Goal: Task Accomplishment & Management: Manage account settings

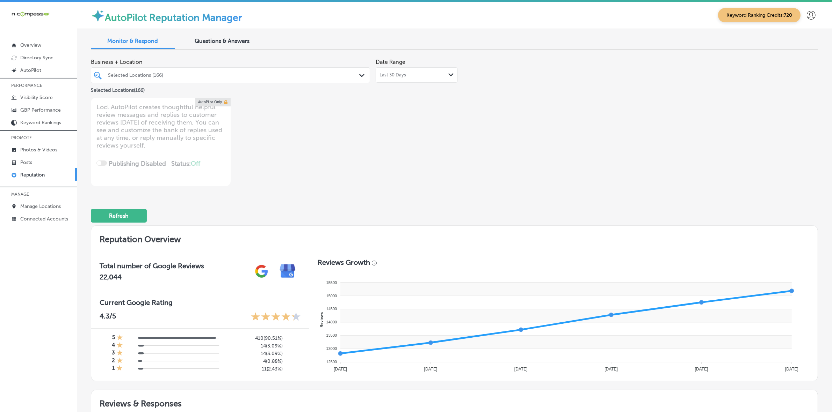
scroll to position [373, 0]
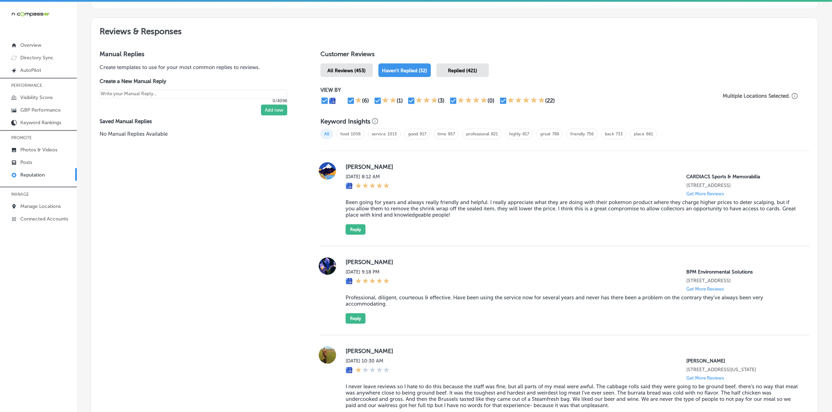
click at [345, 166] on label "Nick Maloney" at bounding box center [571, 166] width 452 height 7
copy label "Nick"
click at [426, 215] on blockquote "Been going for years and always really friendly and helpful. I really appreciat…" at bounding box center [571, 208] width 452 height 19
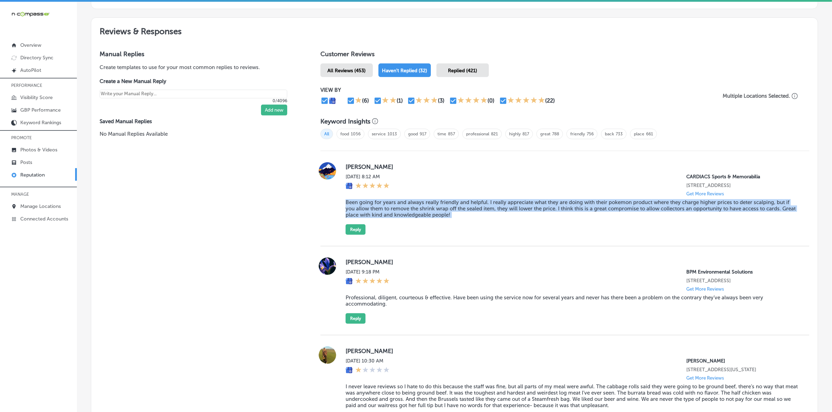
click at [426, 215] on blockquote "Been going for years and always really friendly and helpful. I really appreciat…" at bounding box center [571, 208] width 452 height 19
copy blockquote "Been going for years and always really friendly and helpful. I really appreciat…"
click at [353, 235] on button "Reply" at bounding box center [355, 230] width 20 height 10
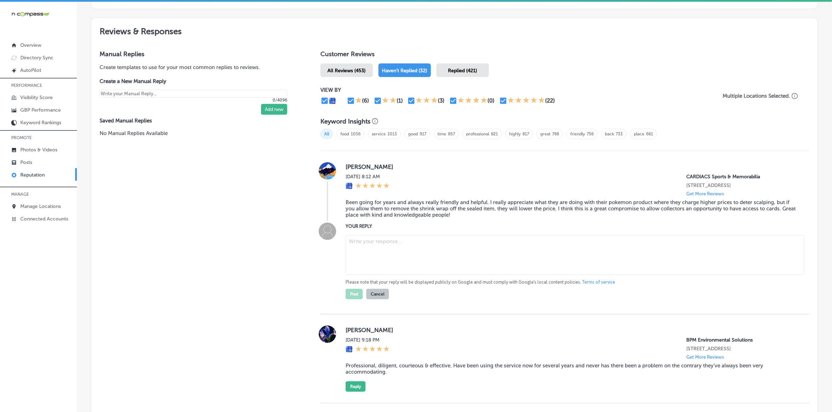
click at [364, 251] on textarea at bounding box center [574, 255] width 459 height 40
paste textarea "Thank you so much for your thoughtful review, Nick! We truly appreciate your lo…"
type textarea "Thank you so much for your thoughtful review, Nick! We truly appreciate your lo…"
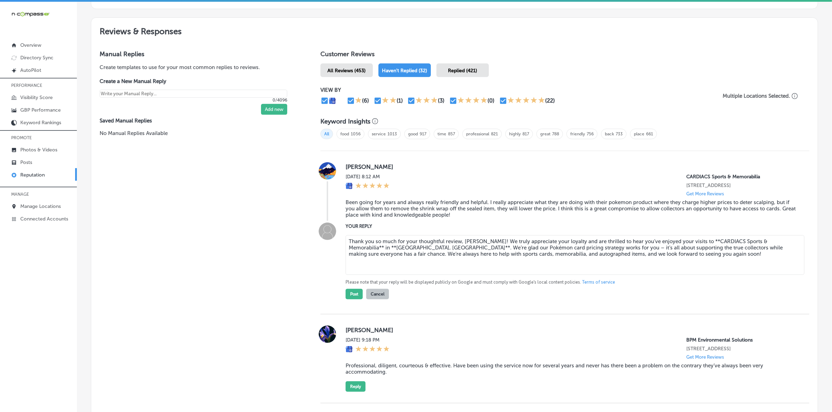
click at [352, 255] on textarea "Thank you so much for your thoughtful review, Nick! We truly appreciate your lo…" at bounding box center [574, 255] width 459 height 40
click at [515, 268] on textarea "Thank you so much for your thoughtful review, Nick! We truly appreciate your lo…" at bounding box center [574, 255] width 459 height 40
click at [513, 259] on textarea "Thank you so much for your thoughtful review, Nick! We truly appreciate your lo…" at bounding box center [574, 255] width 459 height 40
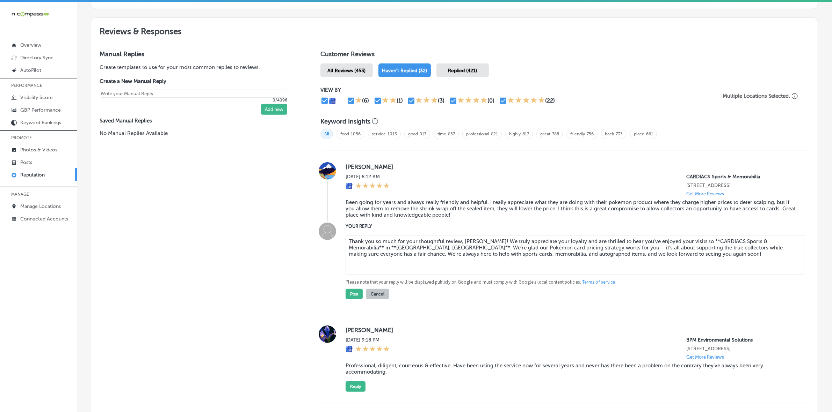
click at [513, 258] on textarea "Thank you so much for your thoughtful review, Nick! We truly appreciate your lo…" at bounding box center [574, 255] width 459 height 40
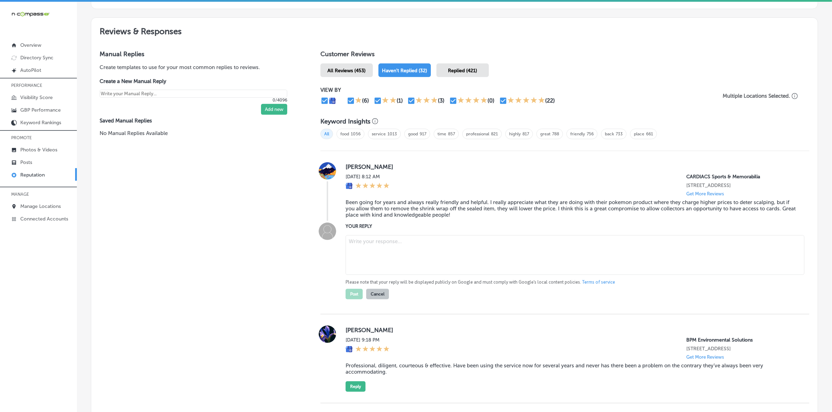
click at [373, 300] on button "Cancel" at bounding box center [377, 294] width 23 height 10
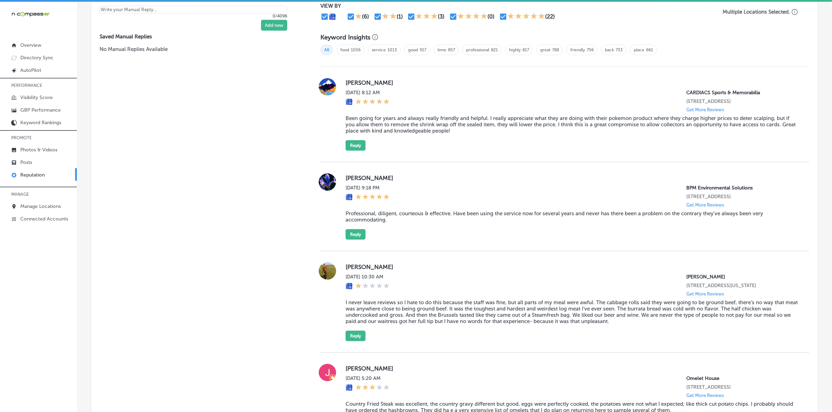
scroll to position [416, 0]
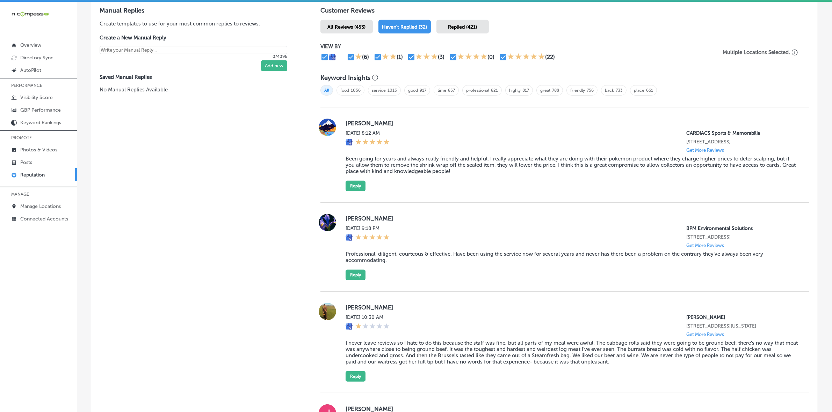
click at [345, 222] on label "Sil Moran" at bounding box center [571, 218] width 452 height 7
copy label "Sil"
click at [367, 264] on blockquote "Professional, diligent, courteous & effective. Have been using the service now …" at bounding box center [571, 257] width 452 height 13
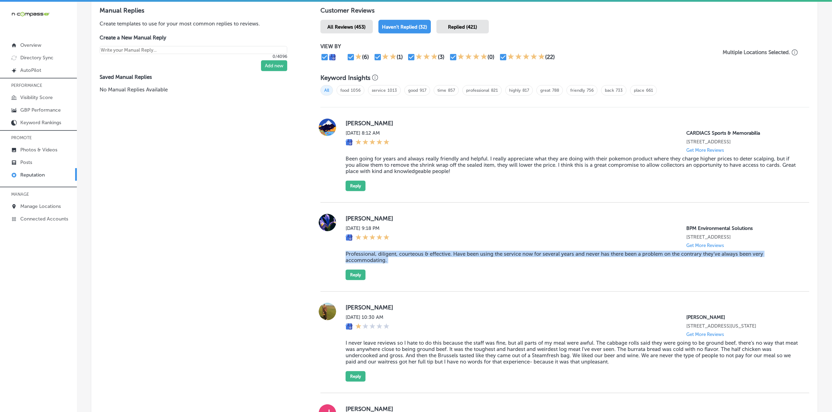
click at [367, 264] on blockquote "Professional, diligent, courteous & effective. Have been using the service now …" at bounding box center [571, 257] width 452 height 13
copy blockquote "Professional, diligent, courteous & effective. Have been using the service now …"
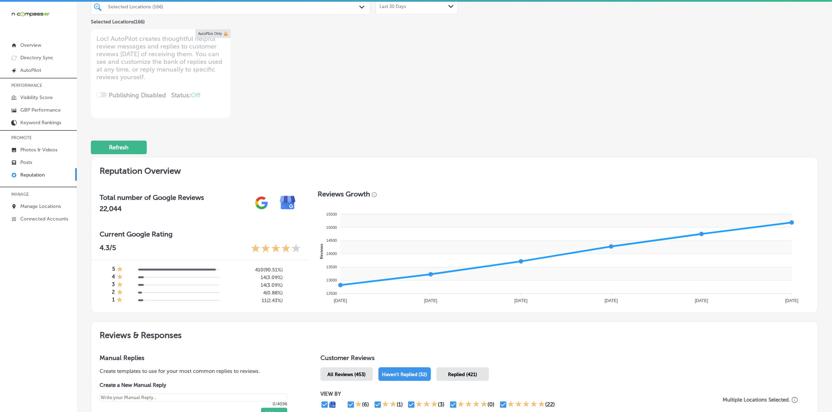
scroll to position [0, 0]
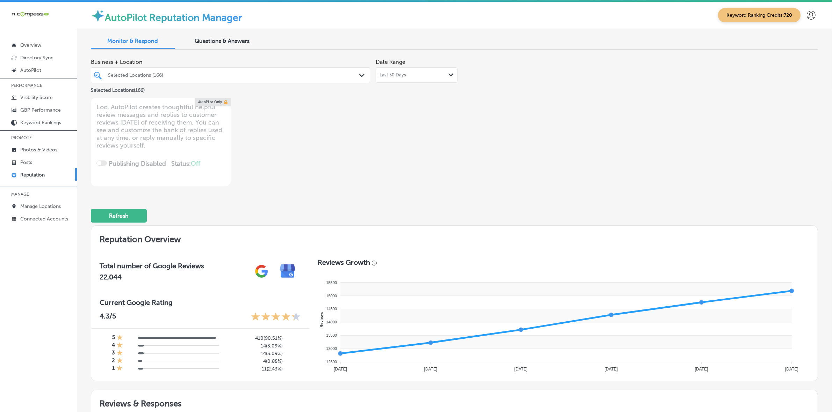
click at [219, 71] on div at bounding box center [218, 75] width 222 height 9
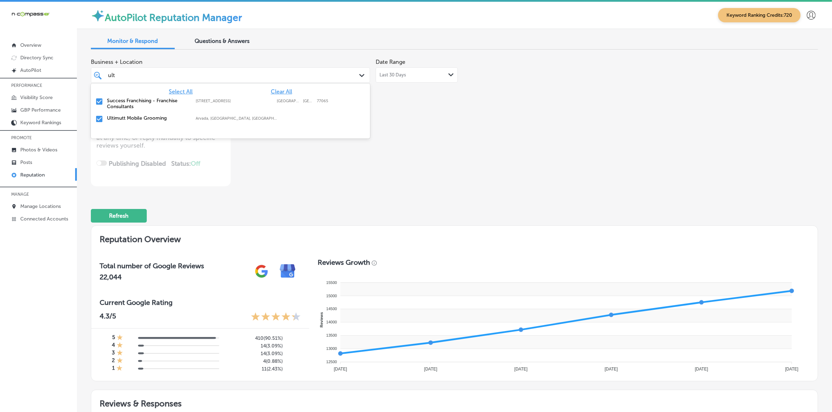
type input "ulti"
click at [229, 99] on label "Arvada, CO, USA | Denver, CO, USA | Gold ..." at bounding box center [237, 101] width 82 height 5
type textarea "x"
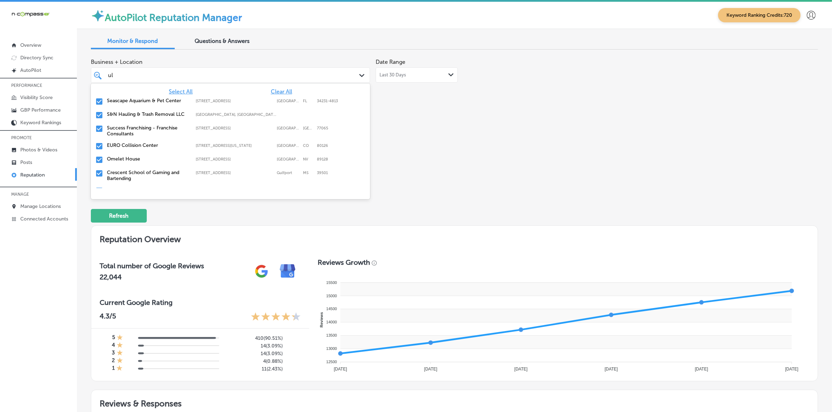
type input "u"
type input "tro"
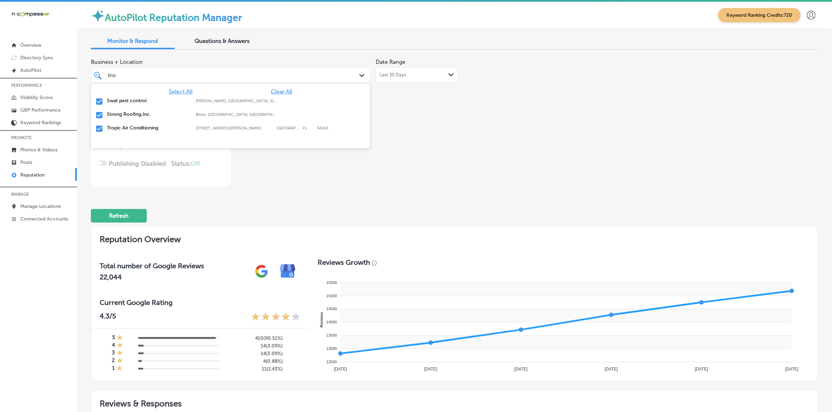
click at [231, 100] on label "Gilliam, LA, USA | Hosston, LA, USA | Ea ..." at bounding box center [237, 101] width 82 height 5
click at [231, 100] on label "Biloxi, MS, USA | Gautier, MS, USA | Lat ..." at bounding box center [237, 101] width 82 height 5
click at [231, 100] on label "[STREET_ADDRESS][PERSON_NAME]" at bounding box center [235, 101] width 78 height 5
type textarea "x"
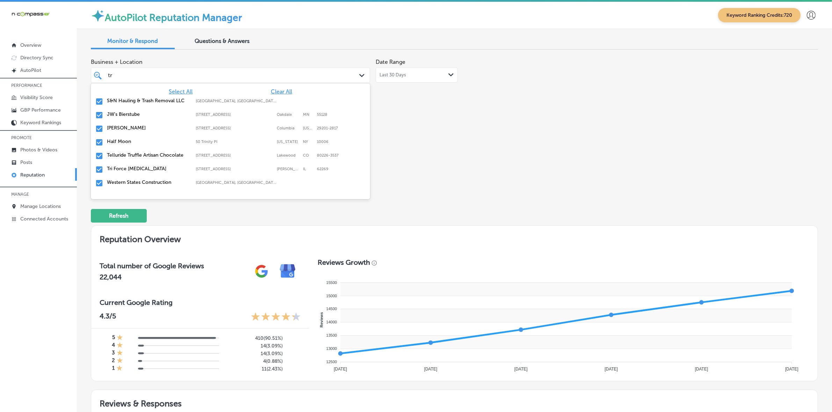
type input "t"
type input "card"
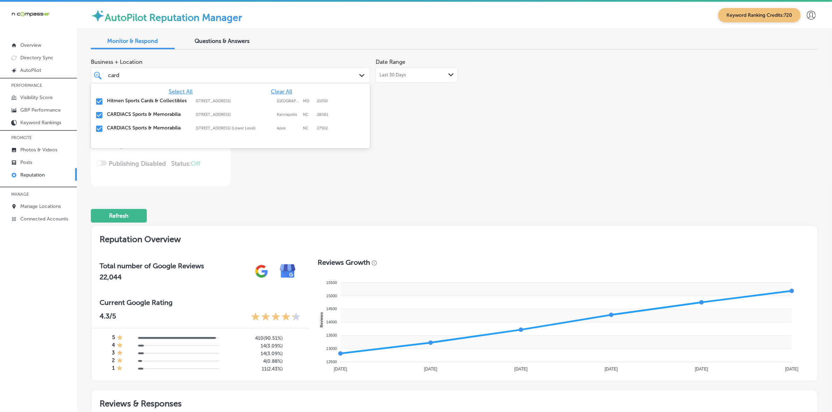
click at [233, 128] on label "[STREET_ADDRESS] (Lower Level)" at bounding box center [235, 128] width 78 height 5
click at [233, 103] on label "[STREET_ADDRESS]" at bounding box center [235, 101] width 78 height 5
type textarea "x"
type input "card"
click at [421, 142] on div "Business + Location option 1694 Water Tower Way; Suite 105, deselected. option …" at bounding box center [309, 120] width 436 height 131
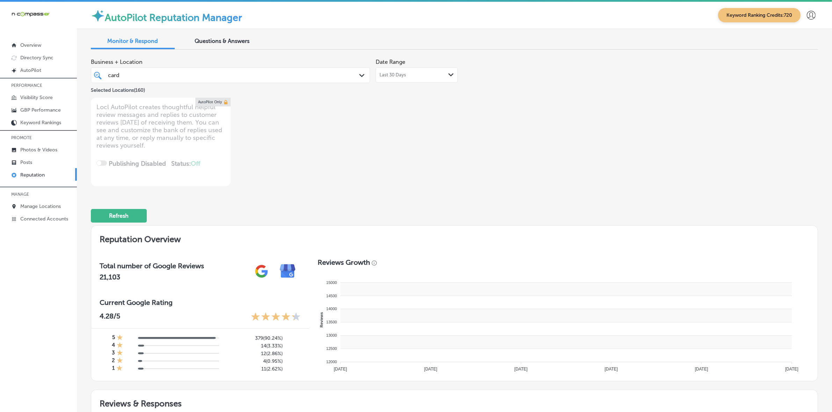
type textarea "x"
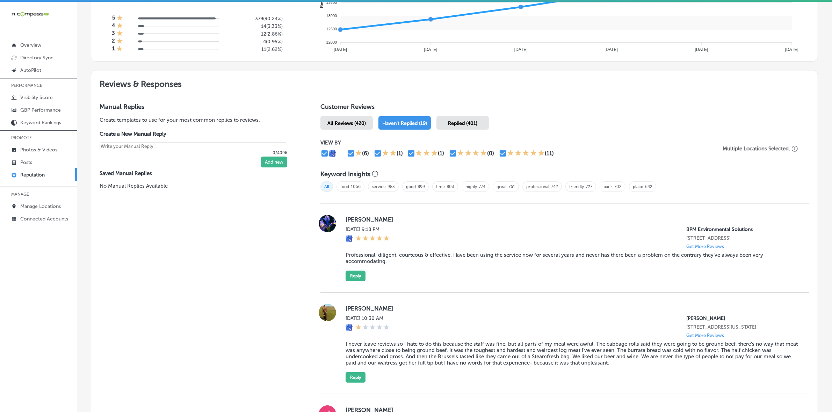
scroll to position [349, 0]
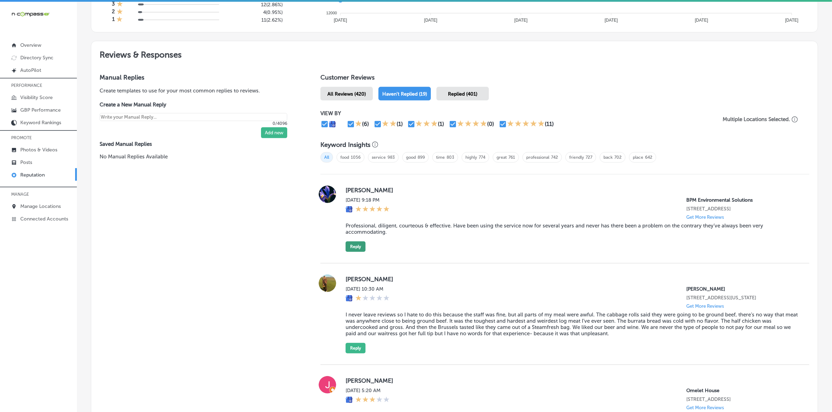
click at [351, 252] on button "Reply" at bounding box center [355, 247] width 20 height 10
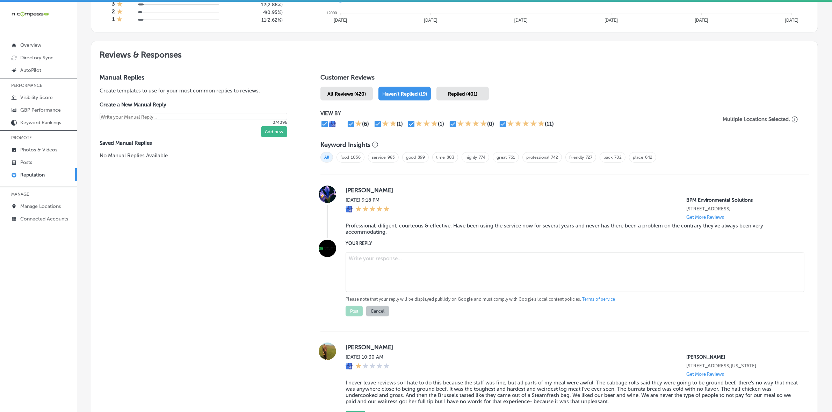
click at [378, 261] on textarea at bounding box center [574, 273] width 459 height 40
paste textarea "Thank you for the kind words, Sil! We truly appreciate your continued trust in …"
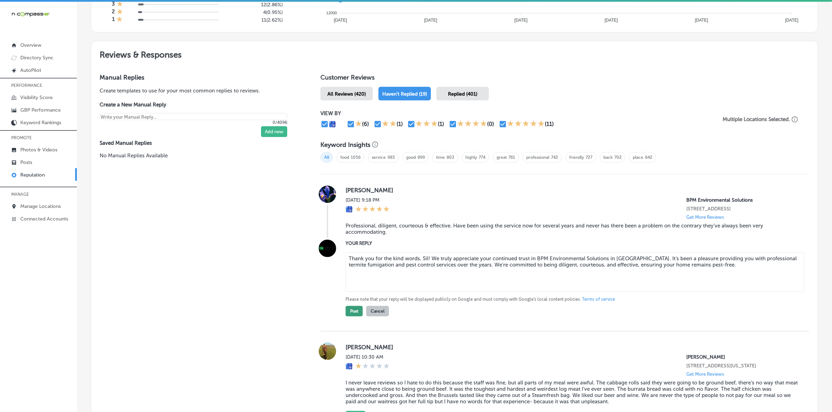
type textarea "Thank you for the kind words, Sil! We truly appreciate your continued trust in …"
click at [356, 317] on button "Post" at bounding box center [353, 311] width 17 height 10
type textarea "x"
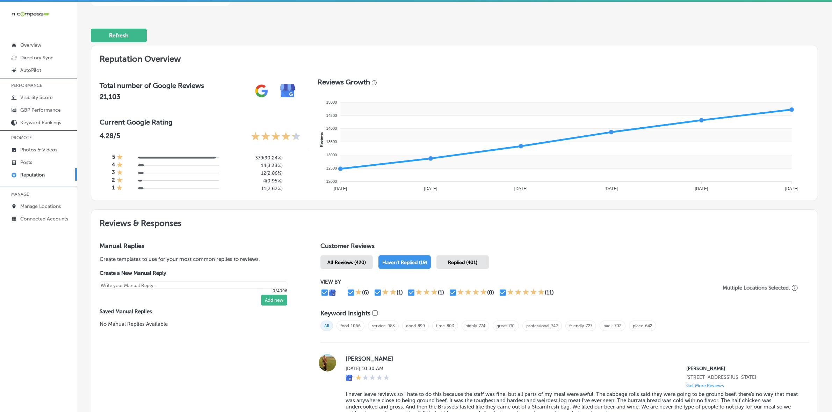
scroll to position [0, 0]
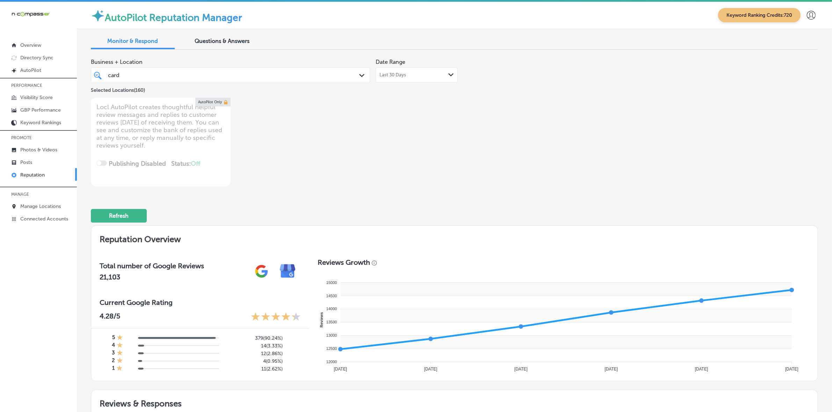
click at [267, 70] on div "card card" at bounding box center [230, 75] width 252 height 11
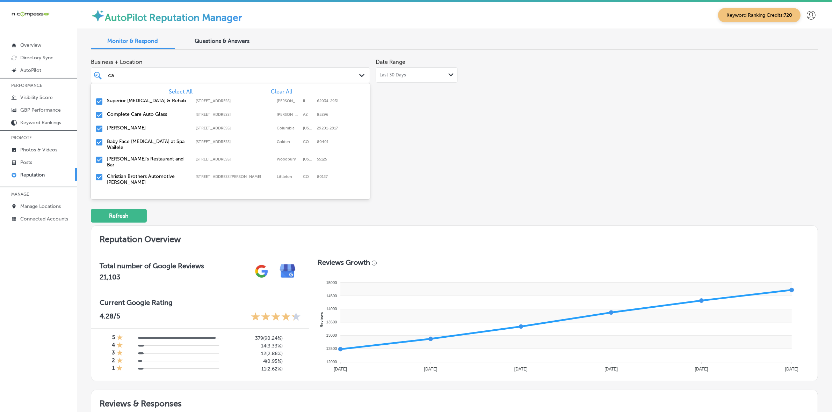
type input "c"
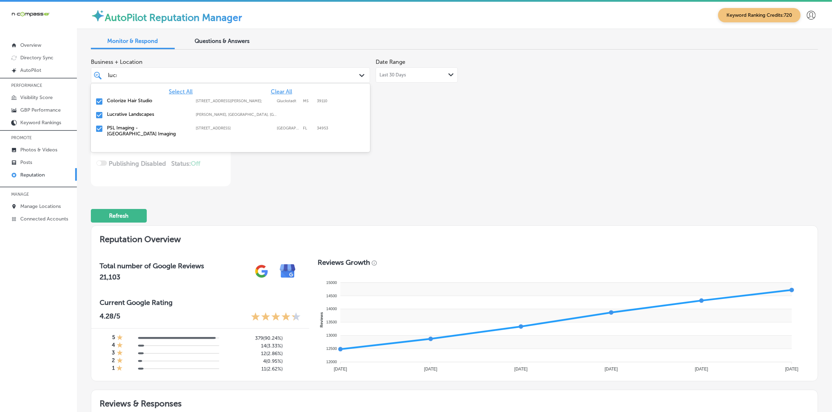
type input "lucra"
click at [265, 102] on label "Wilson, PA, USA | Ardmore, PA, USA | Hor ..." at bounding box center [237, 101] width 82 height 5
type textarea "x"
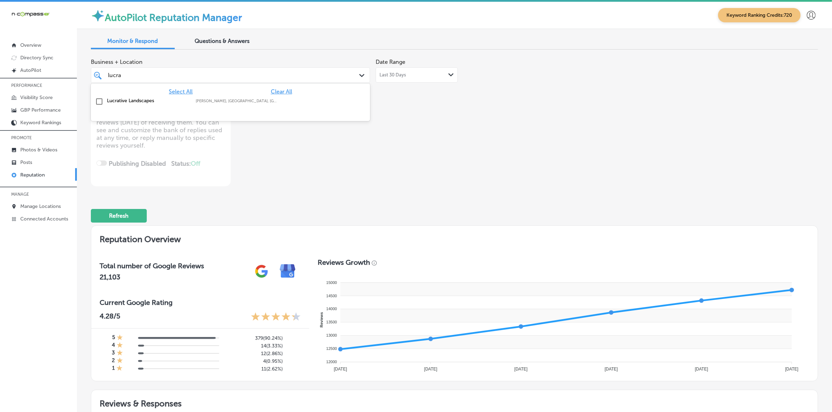
type input "lucra"
click at [528, 151] on div "Business + Location option focused, 171 of 175. 2 results available for search …" at bounding box center [454, 120] width 727 height 131
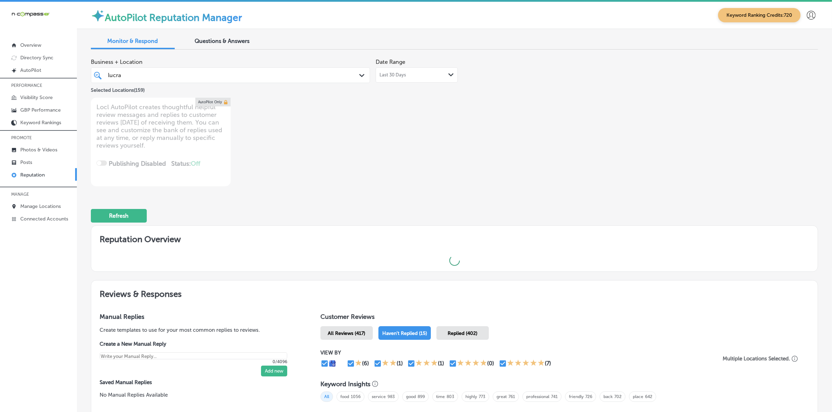
type textarea "x"
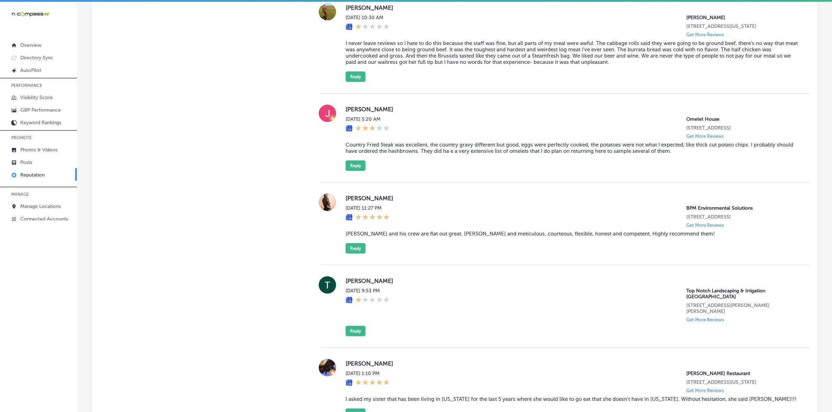
scroll to position [568, 0]
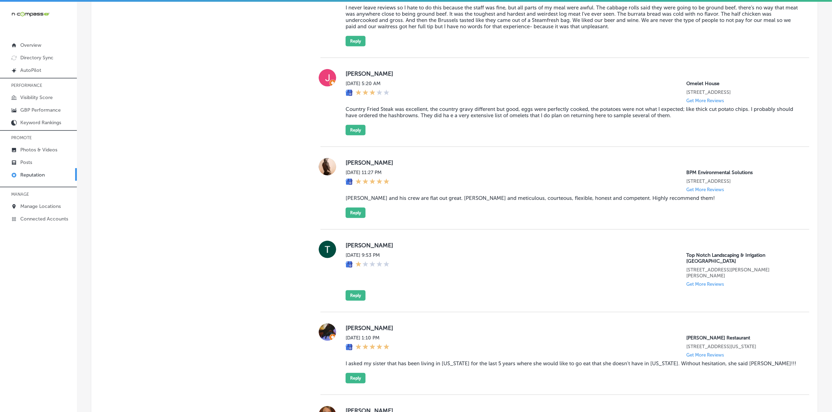
click at [350, 166] on label "steve mittenthal" at bounding box center [571, 162] width 452 height 7
copy label "steve"
click at [501, 202] on blockquote "Jay and his crew are flat out great. Thorough and meticulous, courteous, flexib…" at bounding box center [571, 198] width 452 height 6
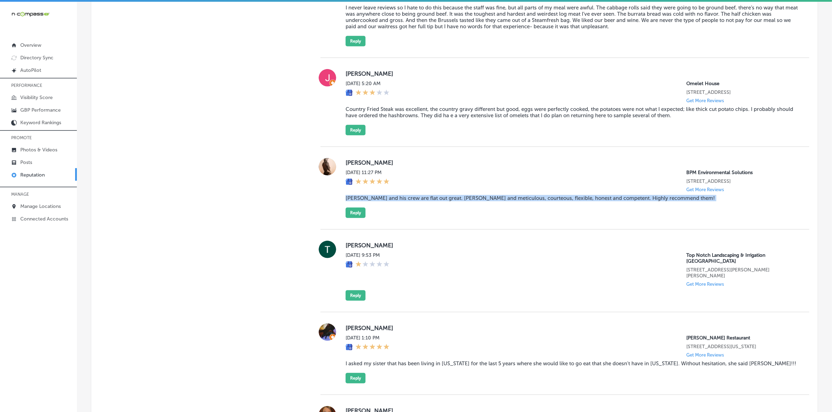
click at [501, 202] on blockquote "Jay and his crew are flat out great. Thorough and meticulous, courteous, flexib…" at bounding box center [571, 198] width 452 height 6
copy blockquote "Jay and his crew are flat out great. Thorough and meticulous, courteous, flexib…"
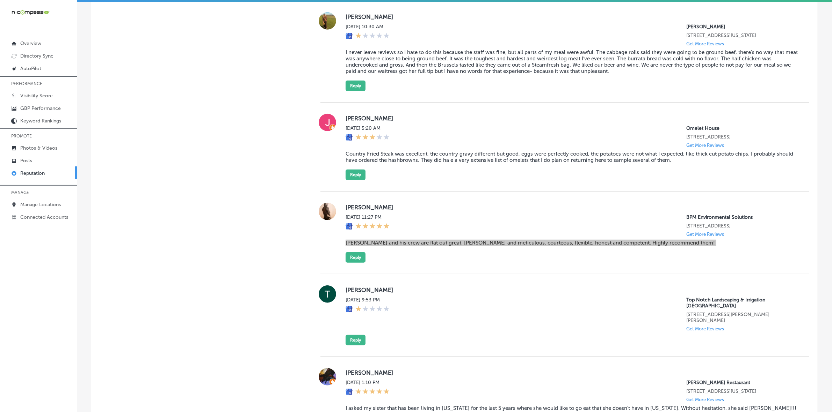
scroll to position [477, 0]
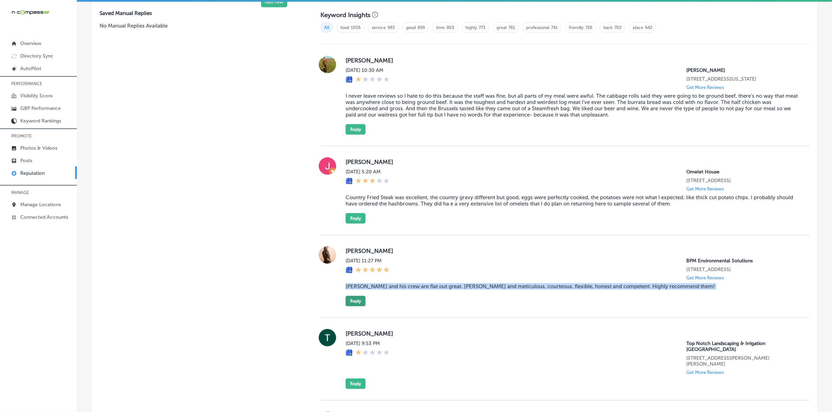
click at [360, 307] on button "Reply" at bounding box center [355, 301] width 20 height 10
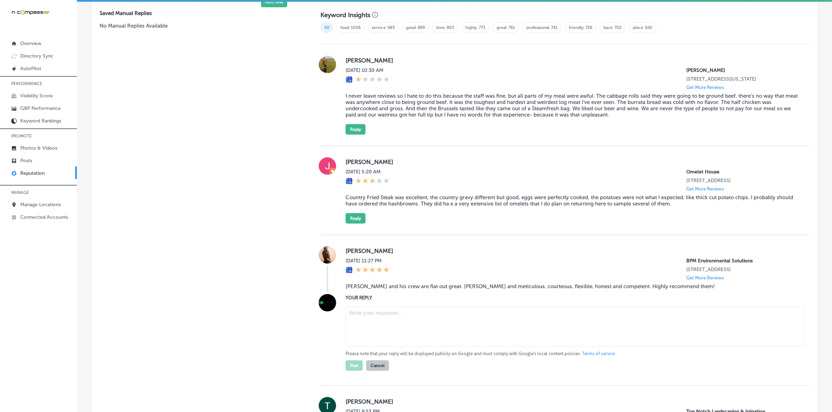
click at [423, 334] on textarea at bounding box center [574, 327] width 459 height 40
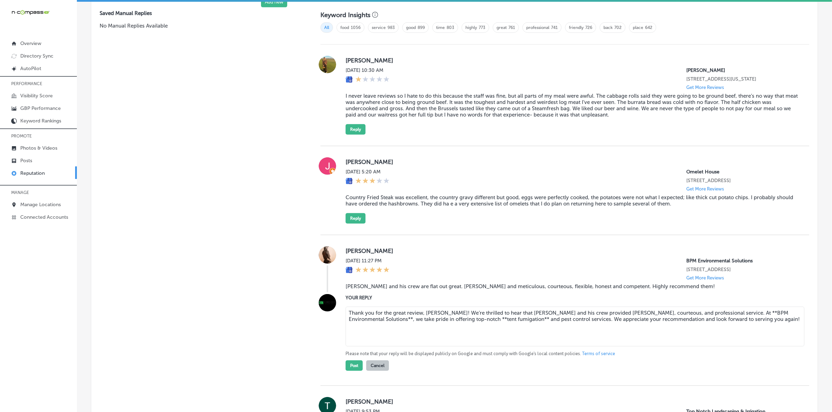
click at [417, 334] on textarea "Thank you for the great review, Steve! We’re thrilled to hear that Jay and his …" at bounding box center [574, 327] width 459 height 40
click at [453, 336] on textarea "Thank you for the great review, Steve! We’re thrilled to hear that Jay and his …" at bounding box center [574, 327] width 459 height 40
click at [453, 334] on textarea "Thank you for the great review, Steve! We’re thrilled to hear that Jay and his …" at bounding box center [574, 327] width 459 height 40
click at [692, 328] on textarea "Thank you for the great review, Steve! We’re thrilled to hear that Jay and his …" at bounding box center [574, 327] width 459 height 40
click at [763, 328] on textarea "Thank you for the great review, Steve! We’re thrilled to hear that Jay and his …" at bounding box center [574, 327] width 459 height 40
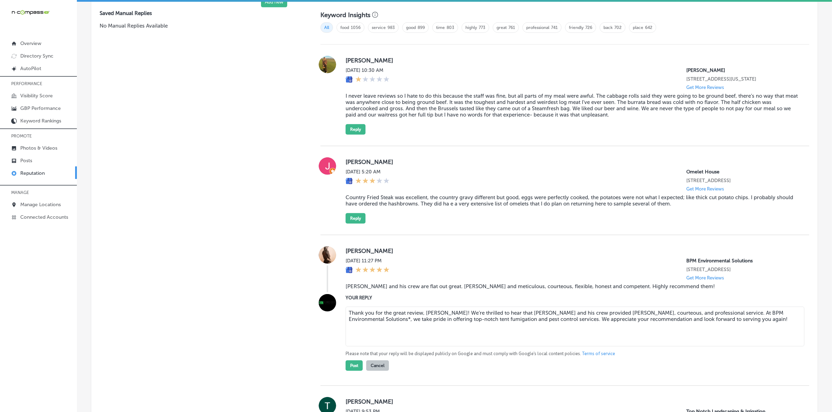
click at [762, 329] on textarea "Thank you for the great review, Steve! We’re thrilled to hear that Jay and his …" at bounding box center [574, 327] width 459 height 40
type textarea "Thank you for the great review, Steve! We’re thrilled to hear that Jay and his …"
click at [348, 371] on button "Post" at bounding box center [353, 366] width 17 height 10
type textarea "x"
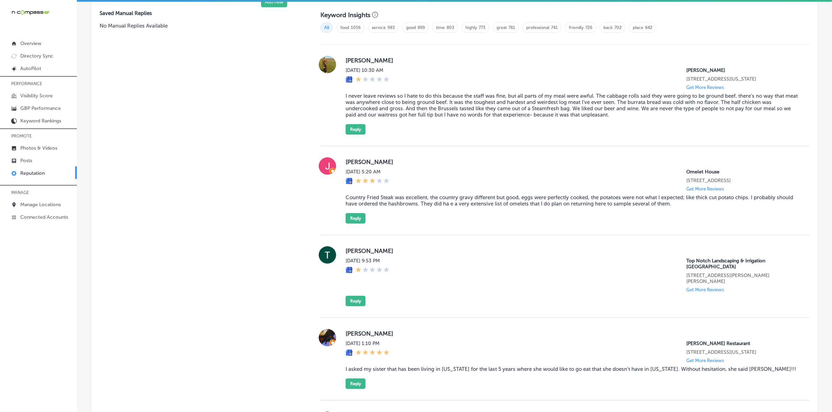
click at [352, 166] on label "Jason" at bounding box center [571, 162] width 452 height 7
copy label "Jason"
click at [371, 207] on blockquote "Country Fried Steak was excellent, the country gravy different but good, eggs w…" at bounding box center [571, 201] width 452 height 13
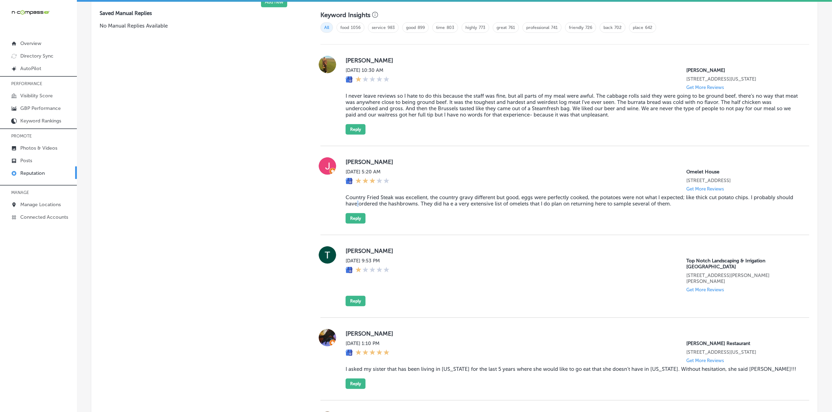
click at [371, 207] on blockquote "Country Fried Steak was excellent, the country gravy different but good, eggs w…" at bounding box center [571, 201] width 452 height 13
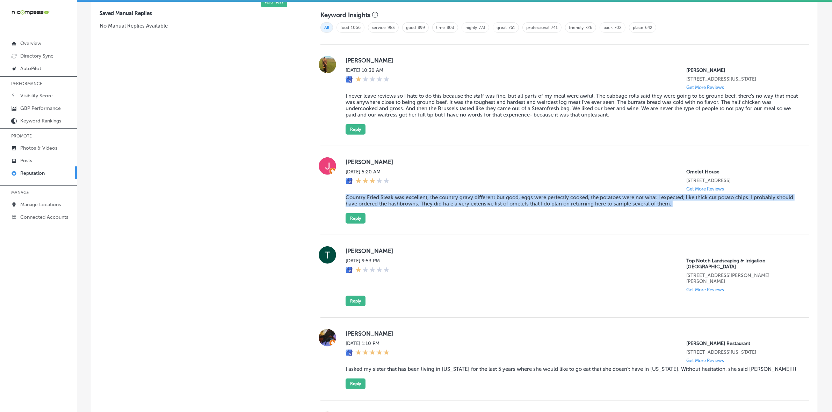
click at [371, 207] on blockquote "Country Fried Steak was excellent, the country gravy different but good, eggs w…" at bounding box center [571, 201] width 452 height 13
copy blockquote "Country Fried Steak was excellent, the country gravy different but good, eggs w…"
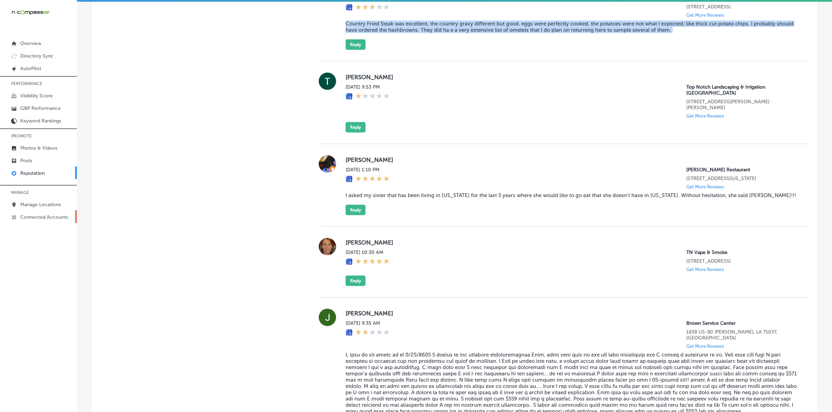
scroll to position [652, 0]
click at [350, 163] on label "Wendy Hagey" at bounding box center [571, 159] width 452 height 7
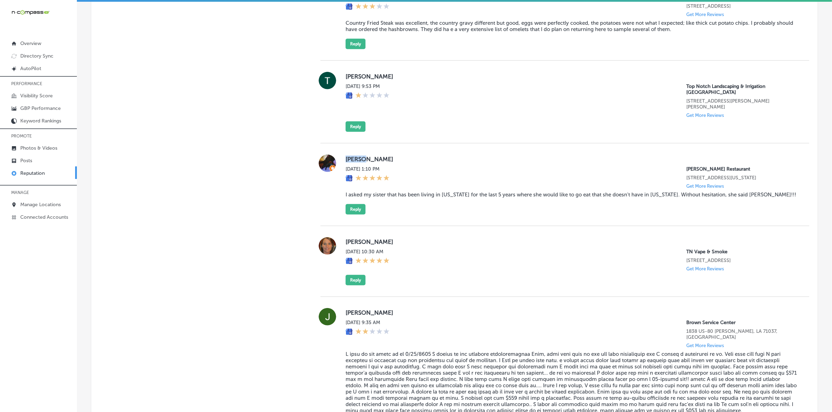
click at [350, 163] on label "Wendy Hagey" at bounding box center [571, 159] width 452 height 7
copy label "Wendy"
click at [372, 196] on div "Wendy Hagey Fri, Sep 26, 2025 1:10 PM Callahan's Restaurant 2917 Cassopolis Str…" at bounding box center [571, 185] width 452 height 60
click at [373, 198] on blockquote "I asked my sister that has been living in North Carolina for the last 5 years w…" at bounding box center [571, 195] width 452 height 6
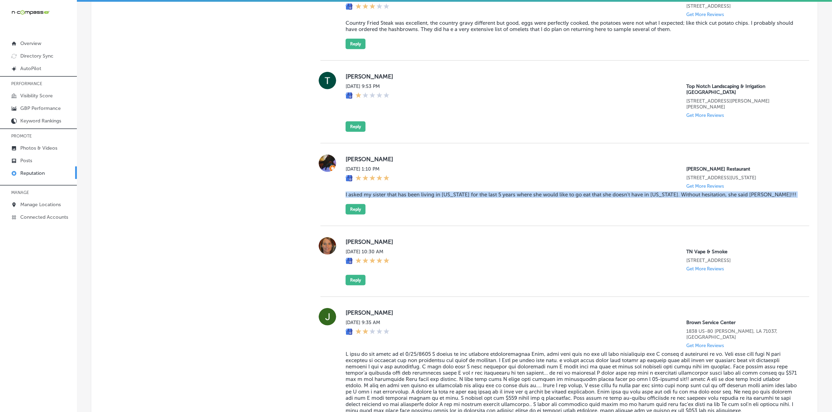
click at [373, 198] on blockquote "I asked my sister that has been living in North Carolina for the last 5 years w…" at bounding box center [571, 195] width 452 height 6
copy blockquote "I asked my sister that has been living in North Carolina for the last 5 years w…"
click at [346, 215] on button "Reply" at bounding box center [355, 209] width 20 height 10
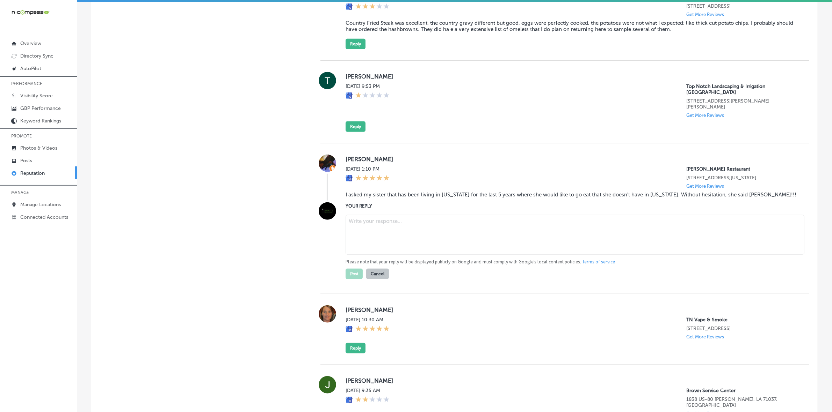
click at [362, 231] on textarea at bounding box center [574, 235] width 459 height 40
paste textarea "Thank you for your kind review, Wendy! We're so glad to hear that your sister c…"
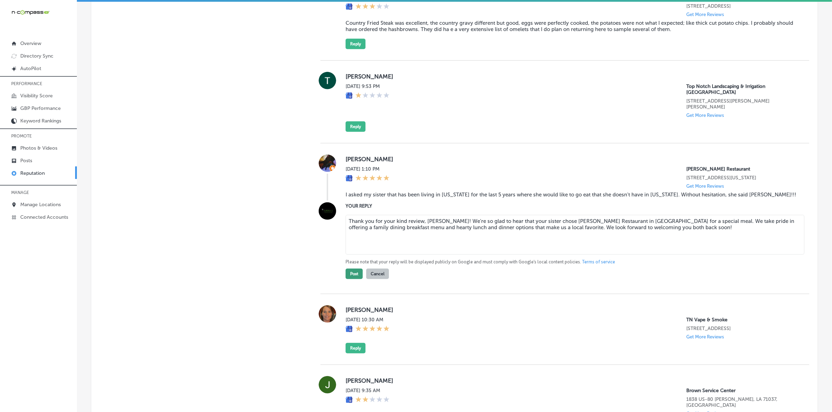
type textarea "Thank you for your kind review, Wendy! We're so glad to hear that your sister c…"
click at [354, 279] on button "Post" at bounding box center [353, 274] width 17 height 10
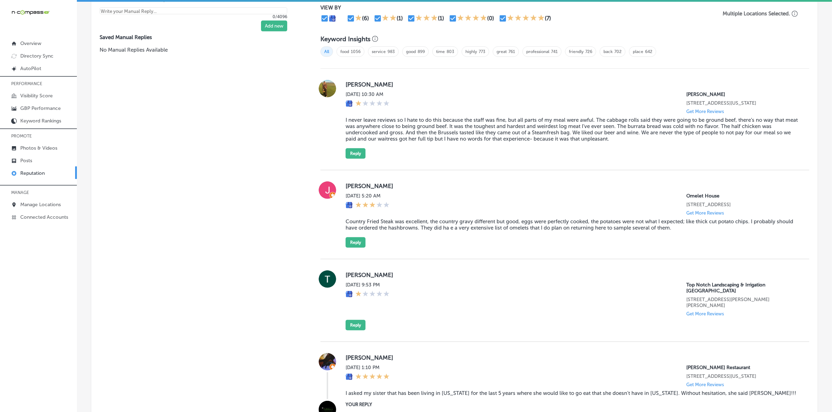
scroll to position [434, 0]
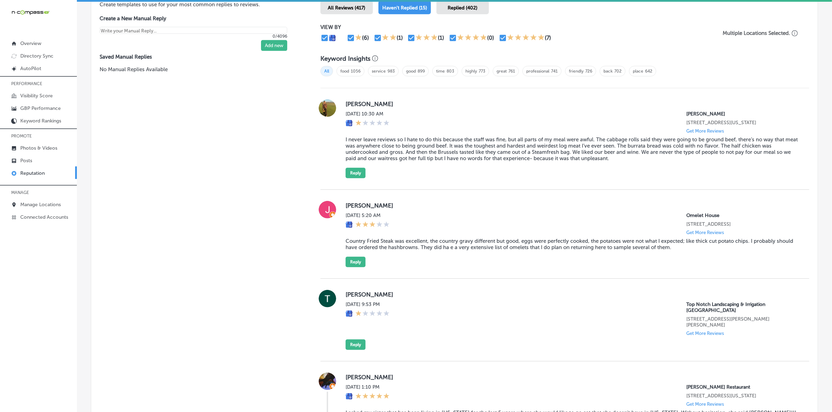
type textarea "x"
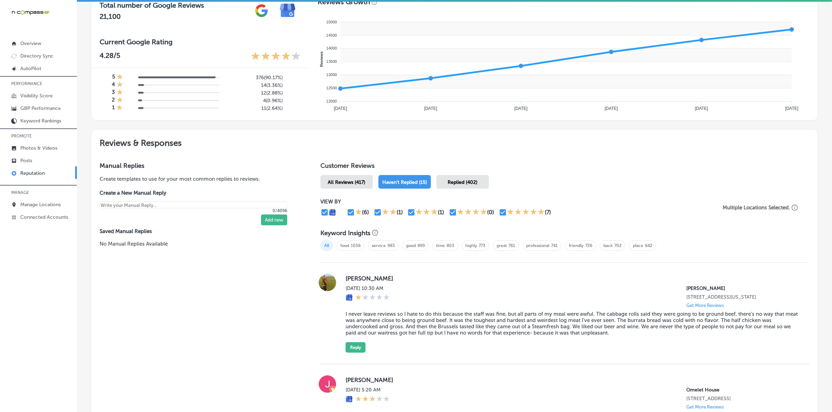
scroll to position [41, 0]
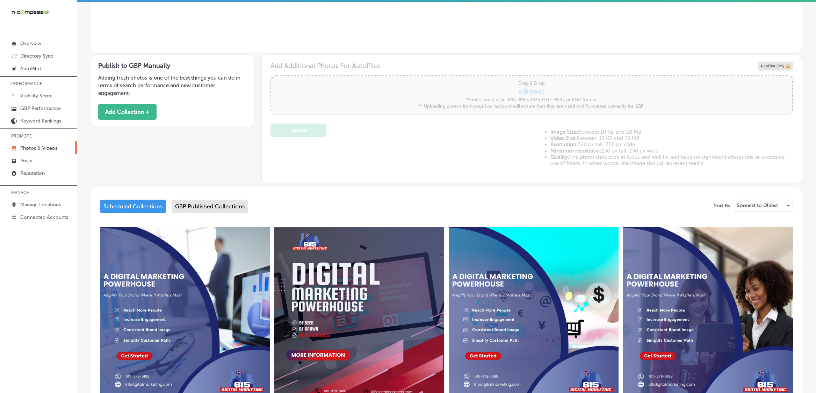
scroll to position [177, 0]
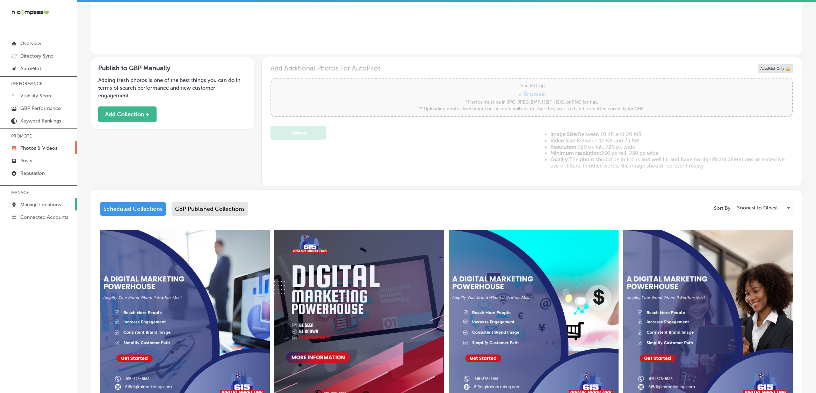
click at [52, 203] on p "Manage Locations" at bounding box center [40, 205] width 41 height 6
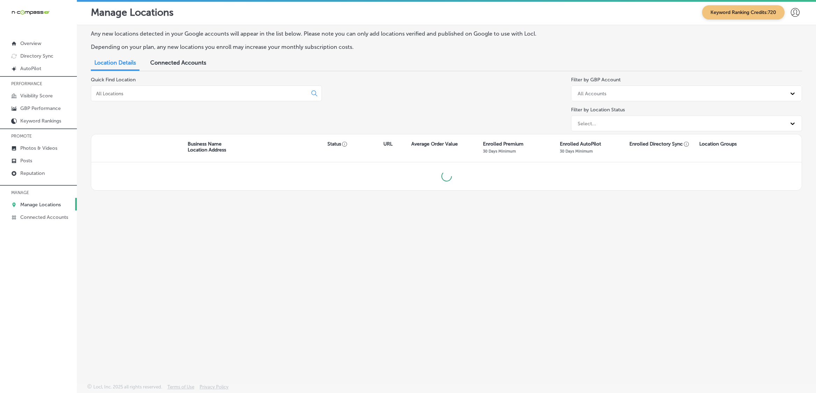
click at [199, 94] on input at bounding box center [200, 93] width 210 height 6
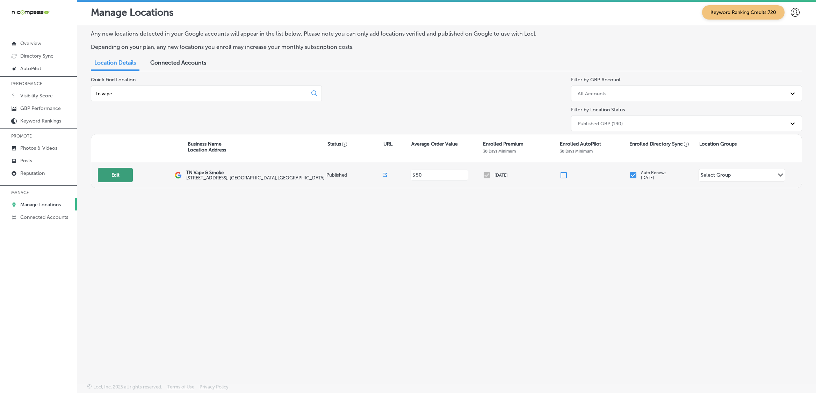
type input "tn vape"
click at [126, 173] on button "Edit" at bounding box center [115, 175] width 35 height 14
select select "US"
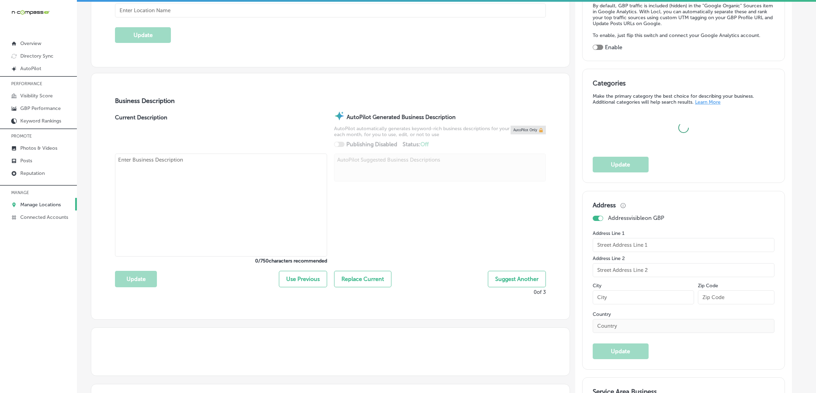
scroll to position [87, 0]
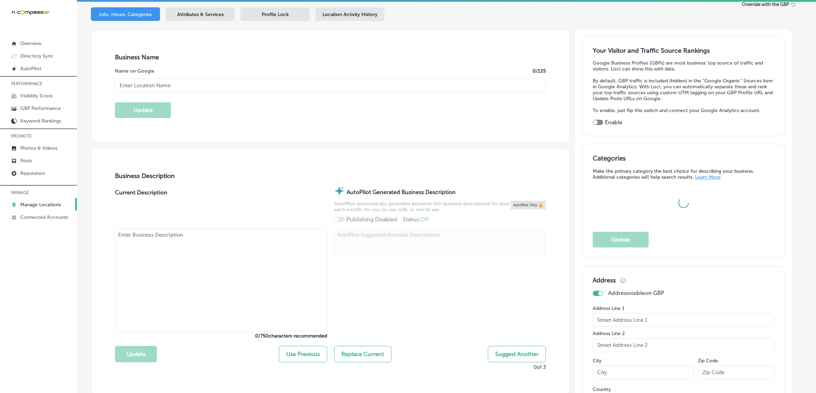
type input "TN Vape & Smoke"
type input "[STREET_ADDRESS]"
type input "Suite P"
type input "Murfreesboro"
type input "37128"
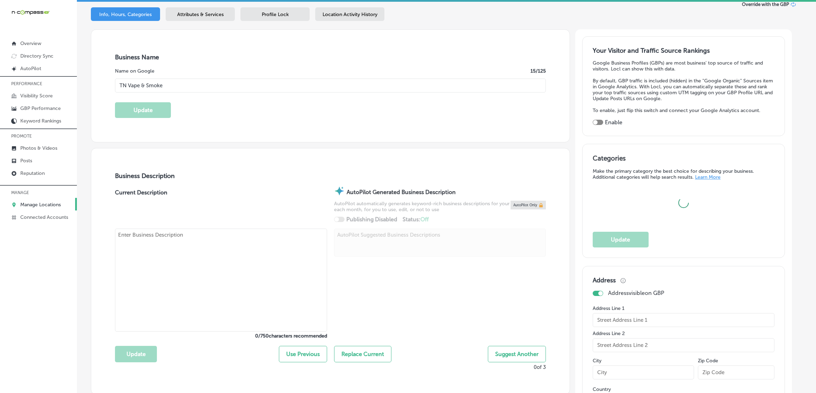
type input "US"
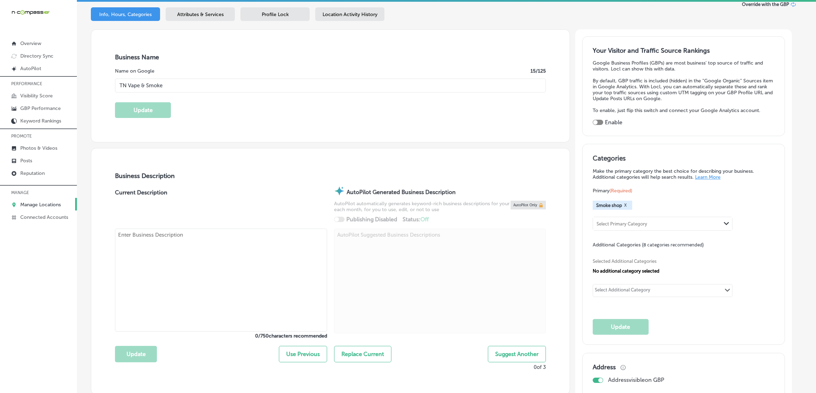
type textarea "We specialize in vape, glass, hookah, and more so please come by and see us for…"
type input "[PHONE_NUMBER]"
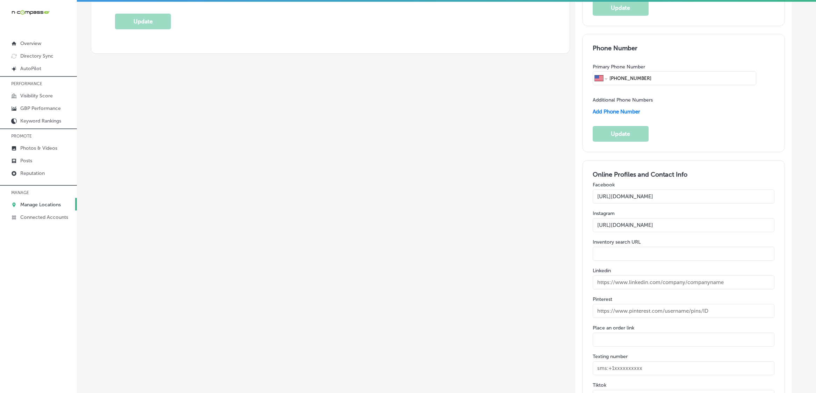
scroll to position [961, 0]
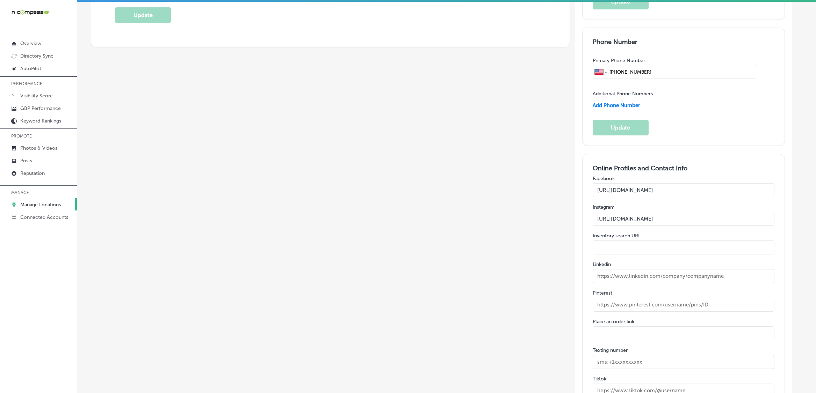
click at [720, 183] on input "[URL][DOMAIN_NAME]" at bounding box center [683, 190] width 182 height 14
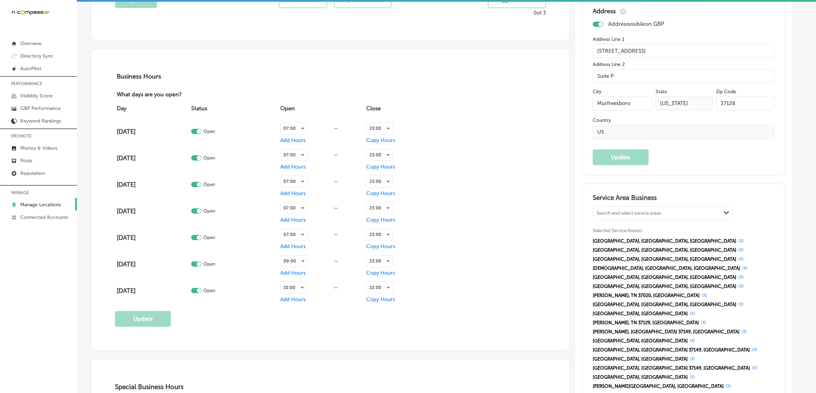
scroll to position [568, 0]
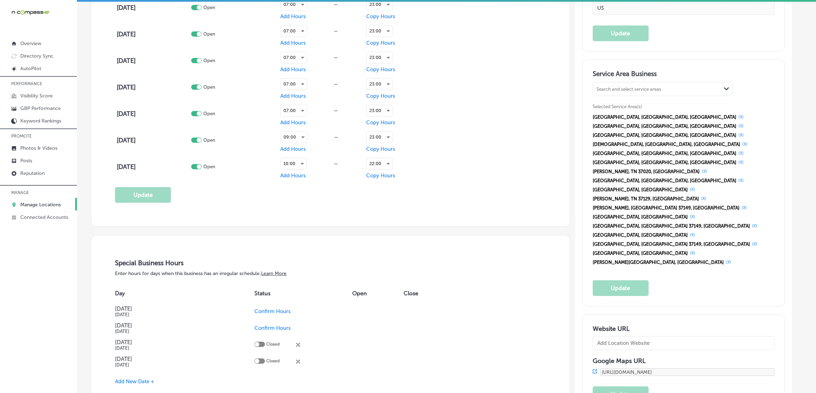
click at [30, 206] on p "Manage Locations" at bounding box center [40, 205] width 41 height 6
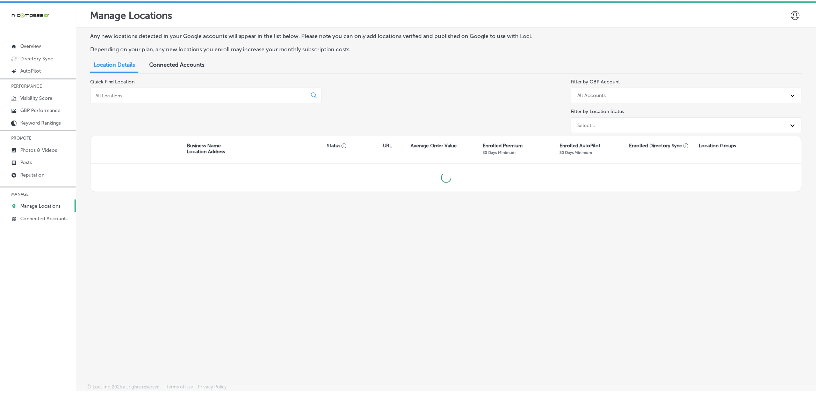
scroll to position [2, 0]
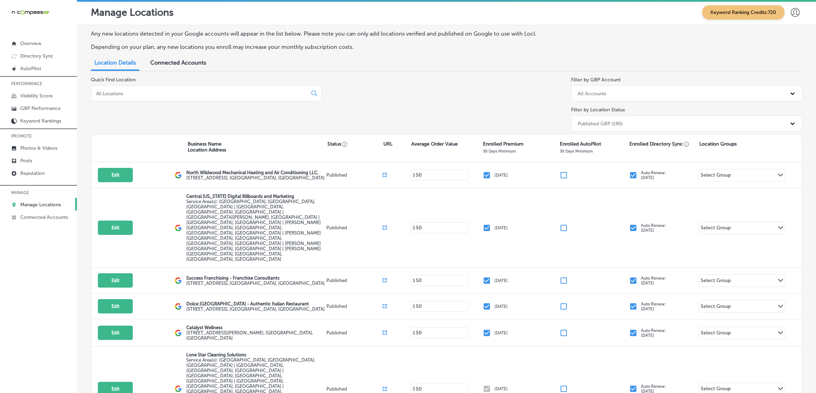
click at [234, 95] on input at bounding box center [200, 93] width 210 height 6
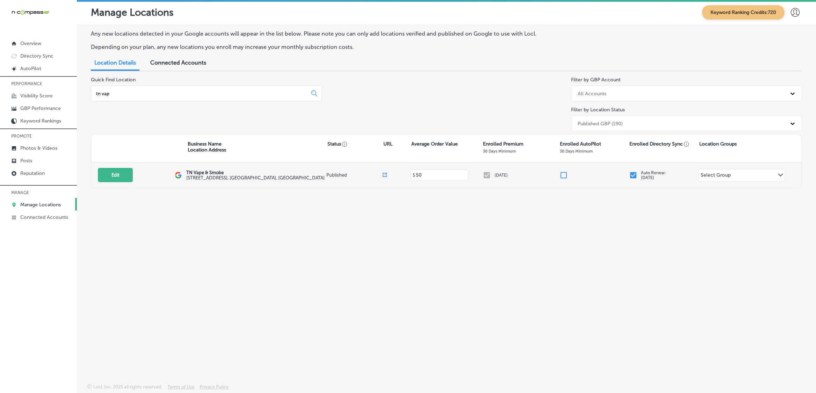
type input "tn vap"
click at [113, 166] on div "Edit This location is not published yet. TN Vape & Smoke [STREET_ADDRESS] Publi…" at bounding box center [446, 174] width 710 height 25
click at [114, 174] on button "Edit" at bounding box center [115, 175] width 35 height 14
select select "US"
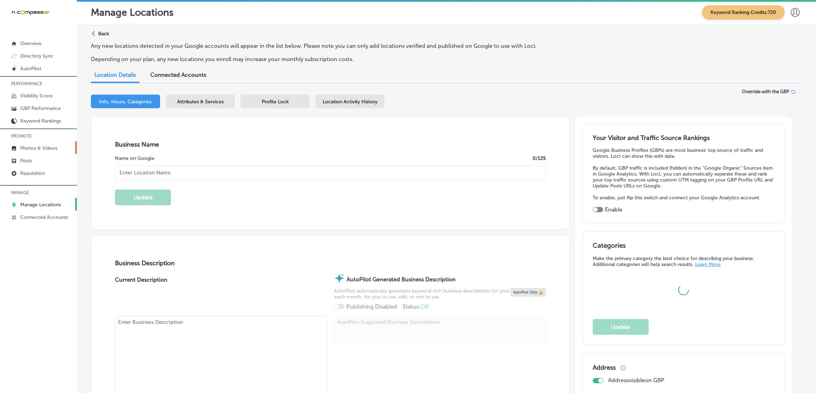
type input "TN Vape & Smoke"
type input "[STREET_ADDRESS]"
type input "Suite P"
type input "Murfreesboro"
type input "37128"
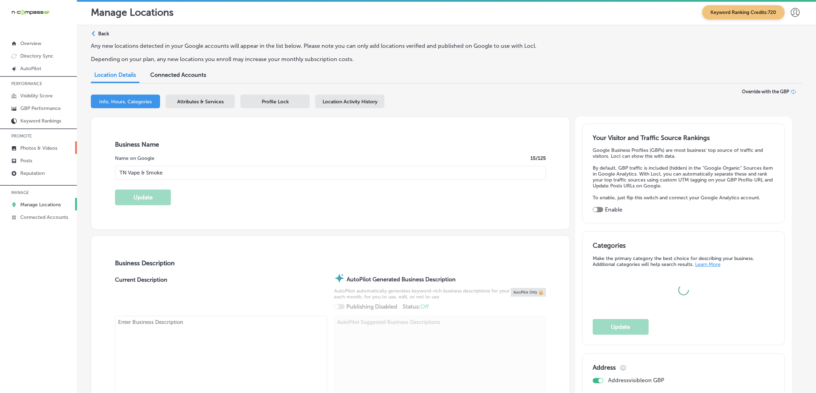
type input "US"
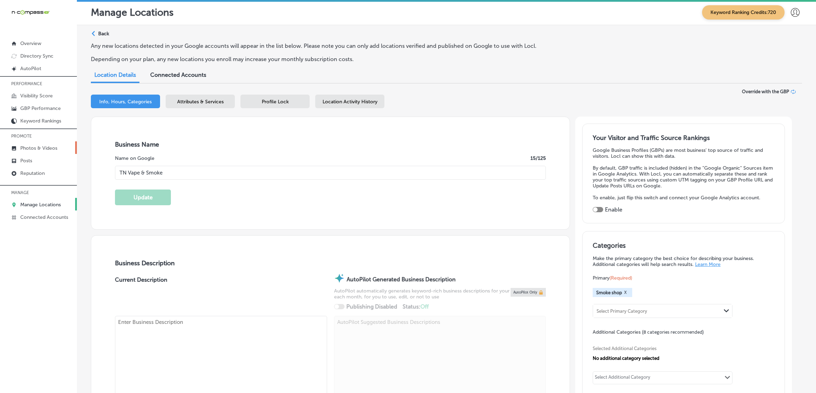
type textarea "We specialize in vape, glass, hookah, and more so please come by and see us for…"
type input "[PHONE_NUMBER]"
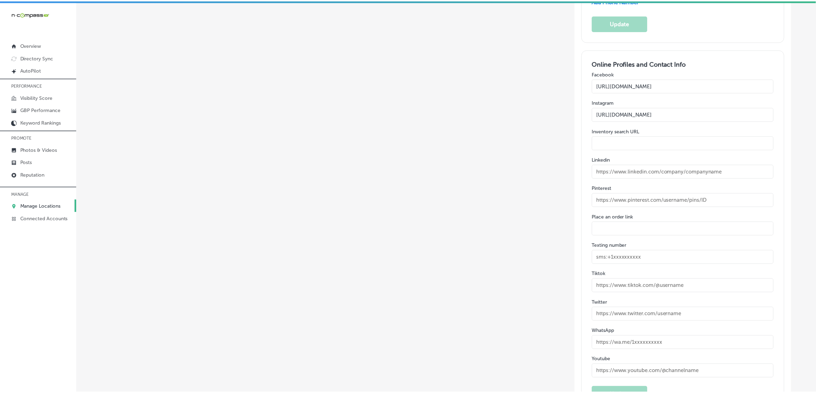
scroll to position [1149, 0]
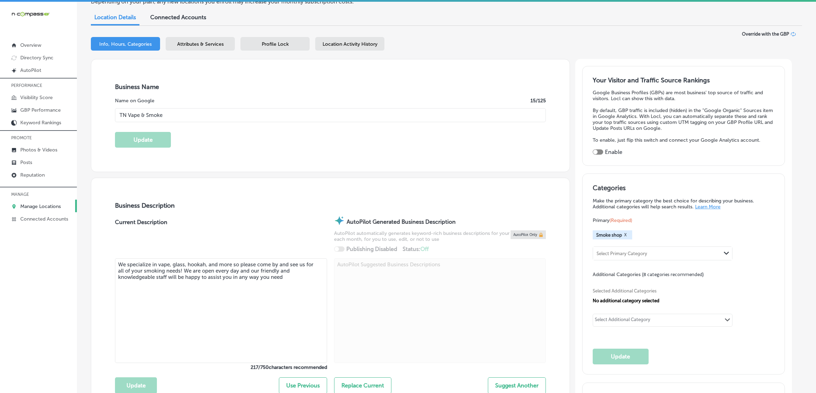
scroll to position [0, 0]
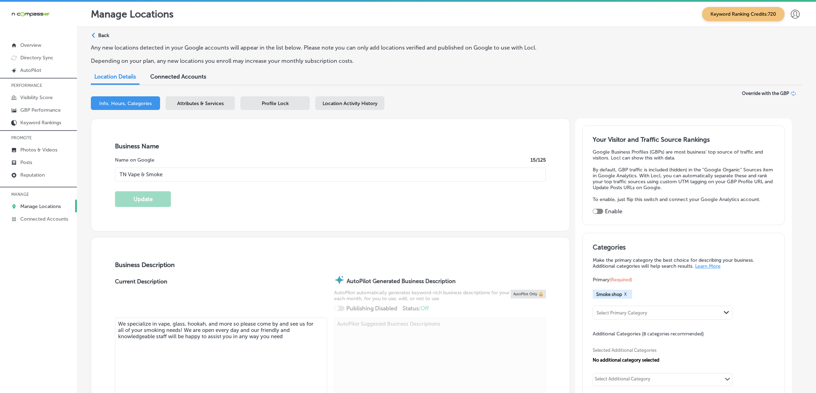
click at [205, 102] on span "Attributes & Services" at bounding box center [200, 104] width 46 height 6
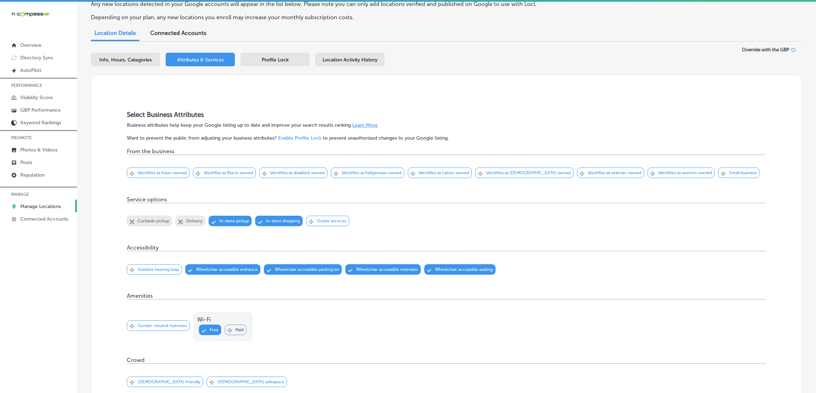
click at [328, 144] on div "Select Business Attributes Business attributes help keep your Google listing up…" at bounding box center [446, 374] width 639 height 527
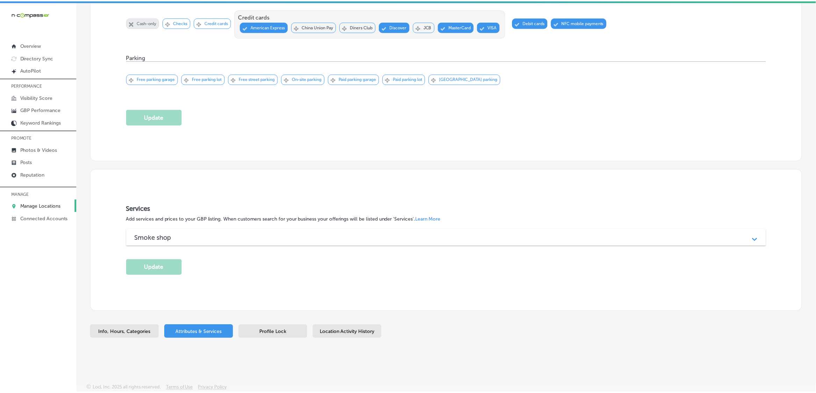
scroll to position [552, 0]
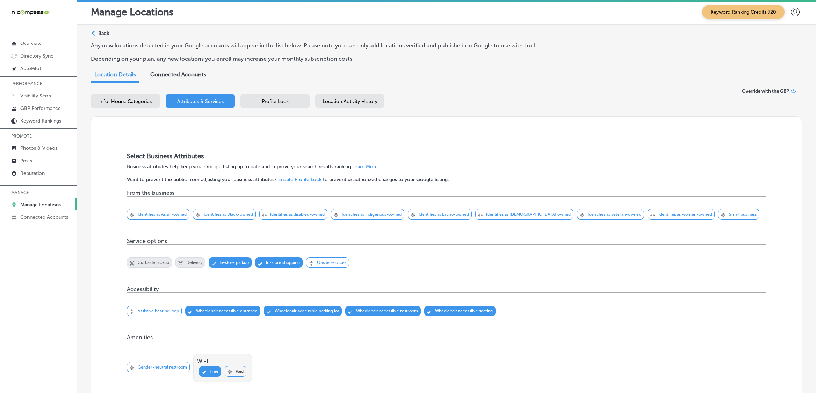
scroll to position [0, 0]
click at [299, 100] on div "Profile Lock" at bounding box center [274, 102] width 69 height 14
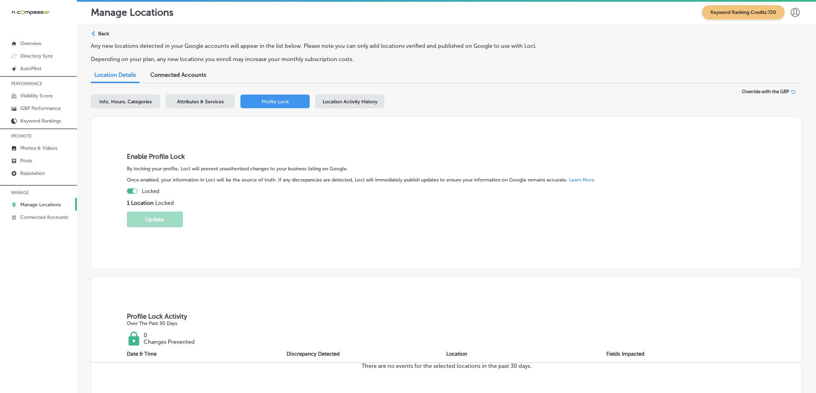
drag, startPoint x: 371, startPoint y: 148, endPoint x: 362, endPoint y: 134, distance: 15.9
click at [371, 148] on div "Enable Profile Lock By locking your profile, Locl will prevent unauthorized cha…" at bounding box center [446, 193] width 711 height 152
click at [133, 190] on div at bounding box center [134, 191] width 5 height 5
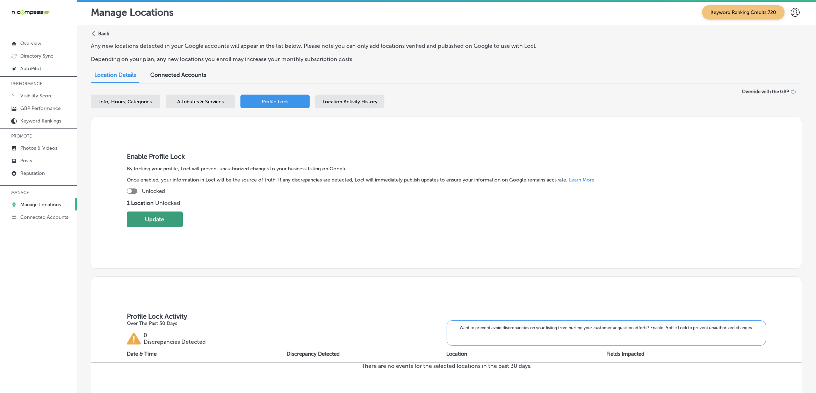
click at [154, 224] on button "Update" at bounding box center [155, 220] width 56 height 16
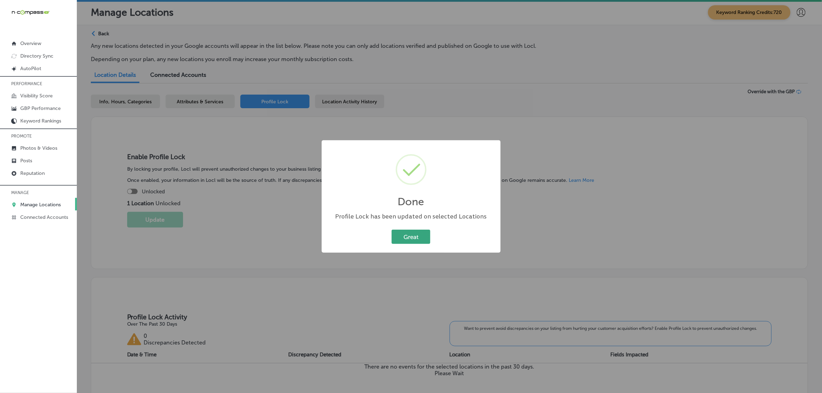
click at [419, 235] on button "Great" at bounding box center [411, 237] width 39 height 14
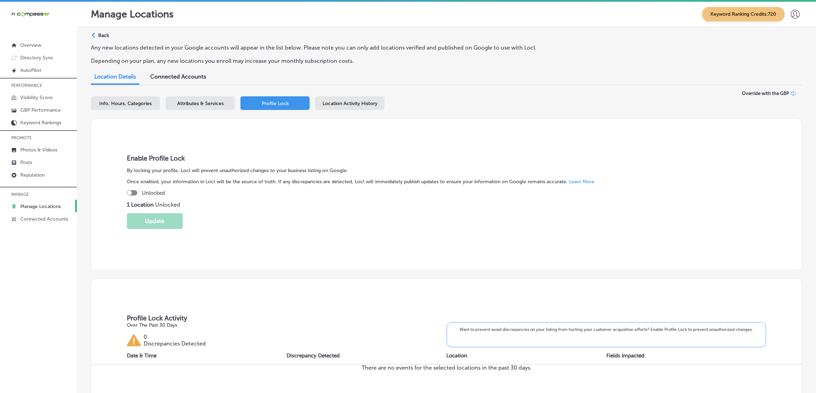
click at [131, 190] on div "Unlocked" at bounding box center [446, 193] width 639 height 6
click at [131, 192] on div at bounding box center [129, 193] width 5 height 5
checkbox input "true"
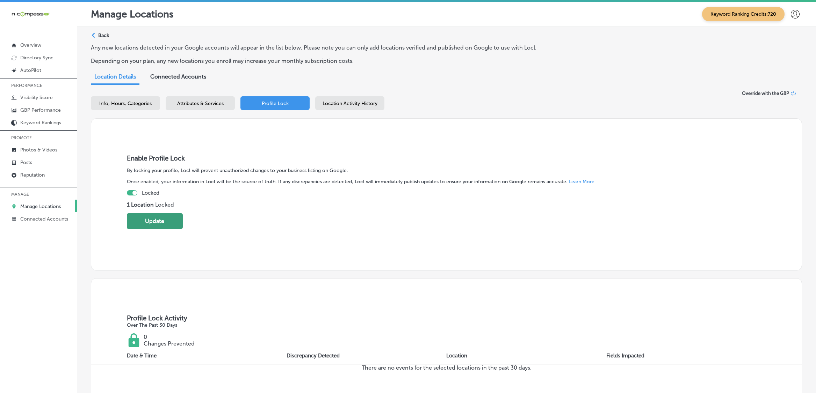
click at [157, 220] on button "Update" at bounding box center [155, 221] width 56 height 16
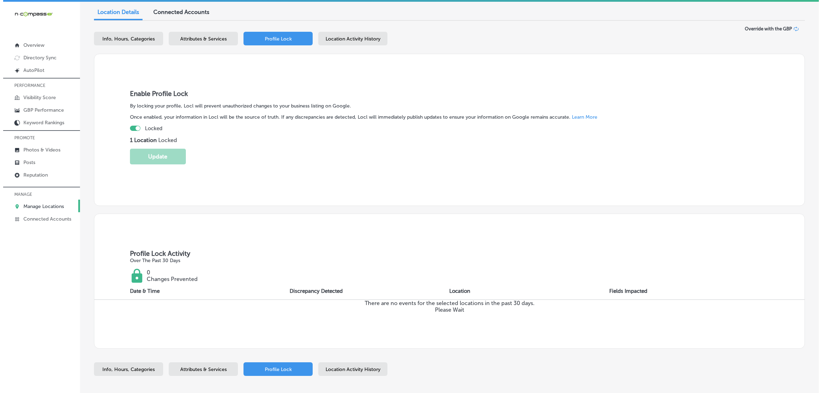
scroll to position [100, 0]
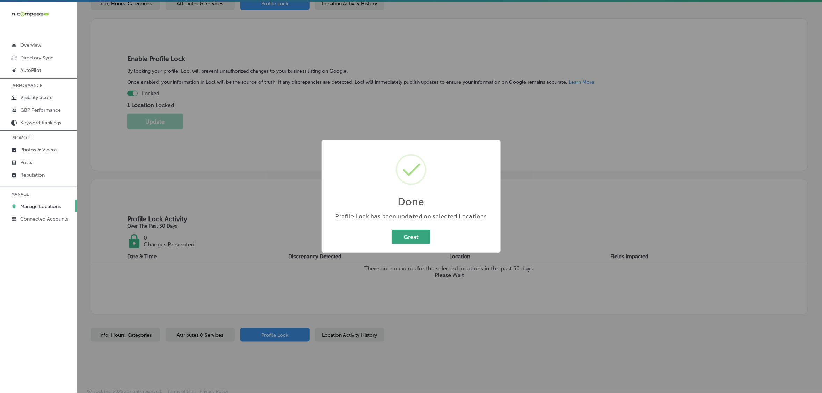
click at [418, 236] on button "Great" at bounding box center [411, 237] width 39 height 14
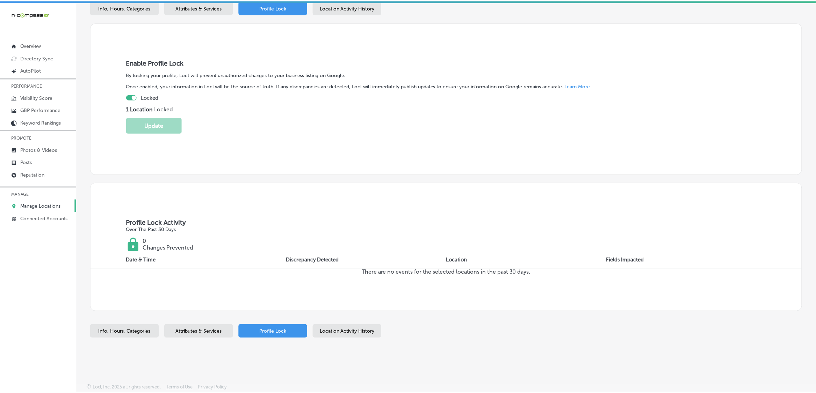
scroll to position [93, 0]
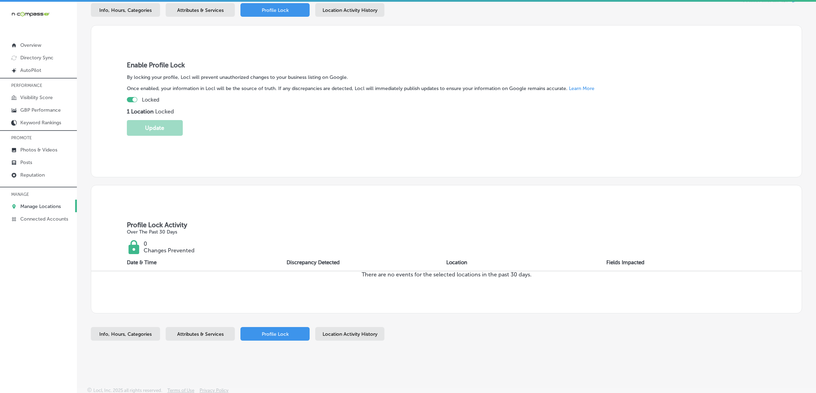
click at [369, 174] on div "Enable Profile Lock By locking your profile, Locl will prevent unauthorized cha…" at bounding box center [446, 101] width 711 height 152
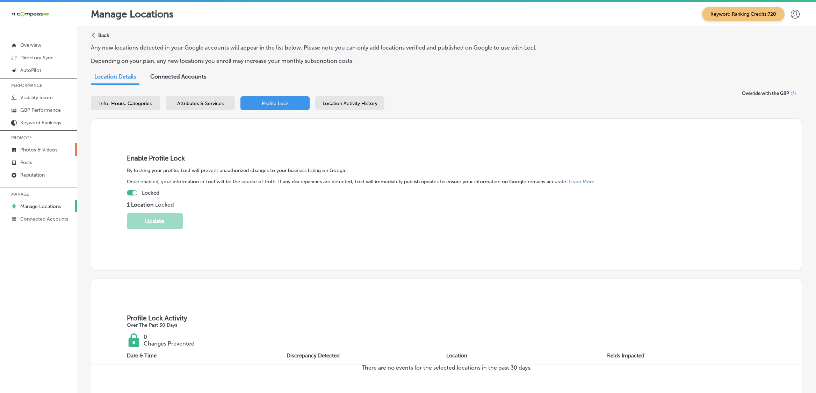
click at [27, 156] on link "Photos & Videos" at bounding box center [38, 149] width 77 height 13
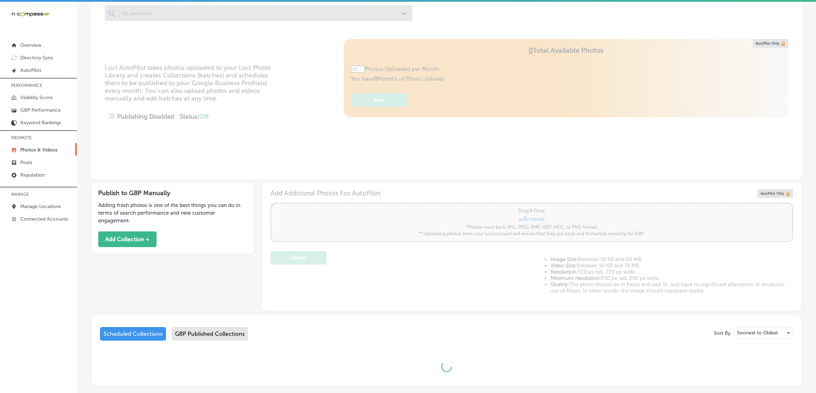
scroll to position [91, 0]
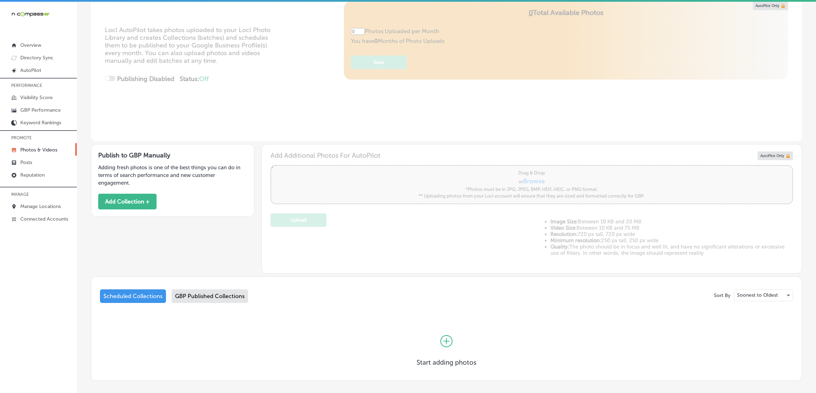
type input "5"
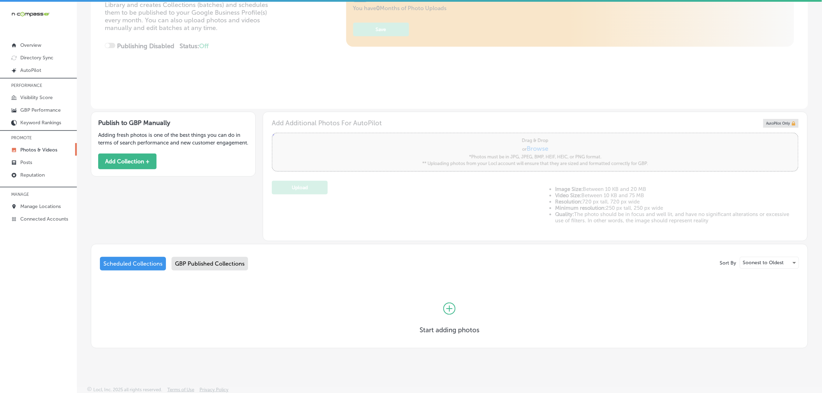
scroll to position [123, 0]
click at [30, 162] on p "Posts" at bounding box center [26, 163] width 12 height 6
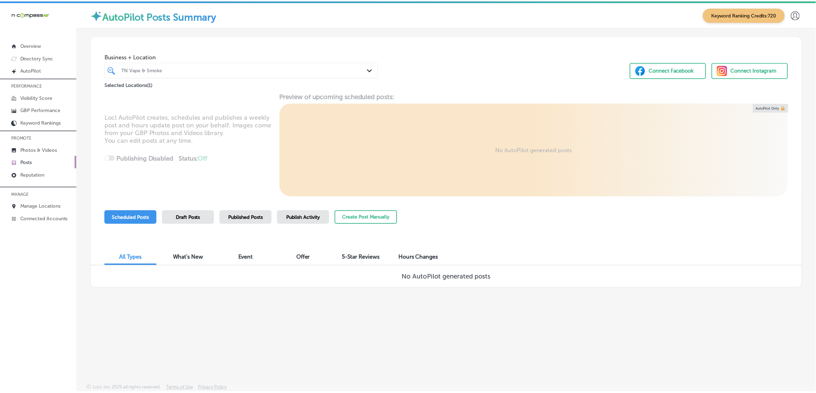
scroll to position [2, 0]
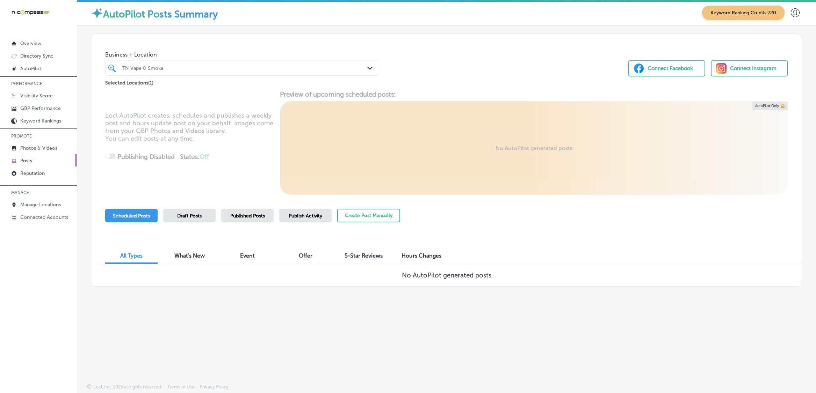
click at [167, 285] on div "No AutoPilot generated posts" at bounding box center [446, 275] width 710 height 22
click at [48, 178] on link "Reputation" at bounding box center [38, 173] width 77 height 13
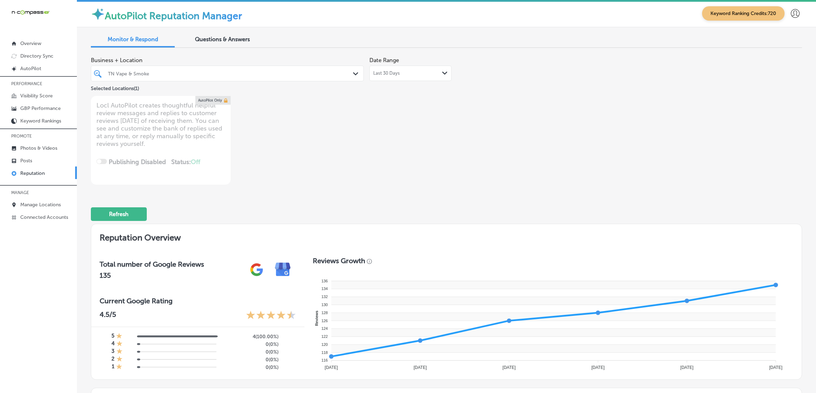
click at [425, 74] on div "Last 30 Days Path Created with Sketch." at bounding box center [410, 74] width 74 height 6
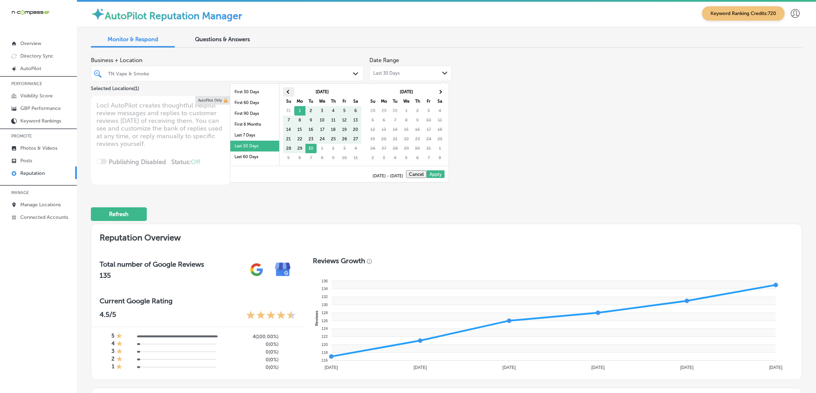
click at [289, 94] on th at bounding box center [288, 91] width 11 height 9
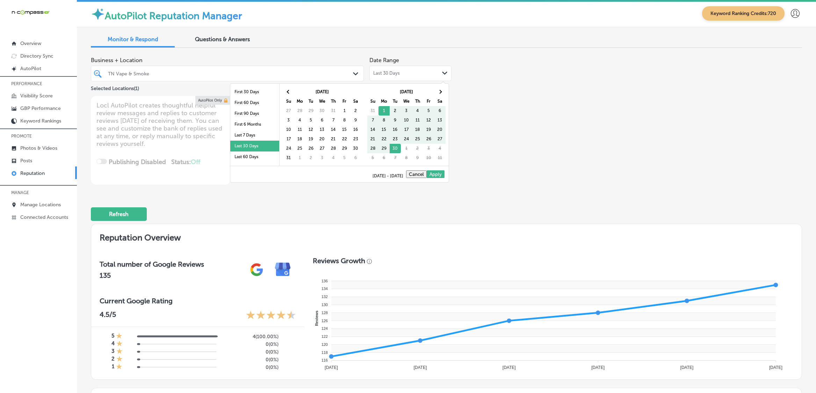
click at [289, 94] on th at bounding box center [288, 91] width 11 height 9
click at [285, 92] on th at bounding box center [288, 91] width 11 height 9
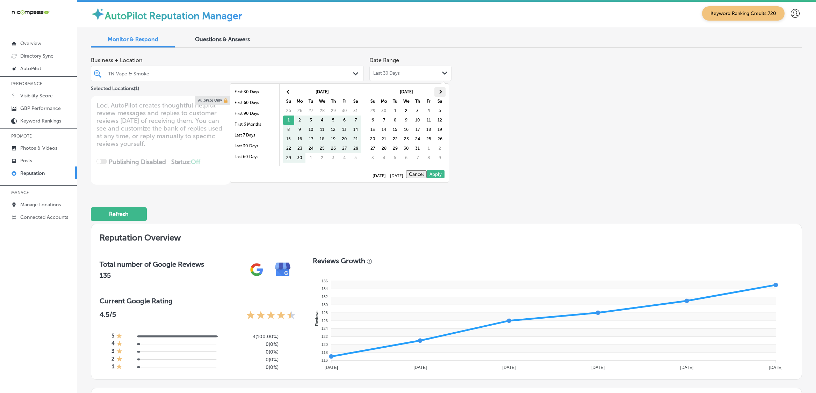
click at [438, 91] on span at bounding box center [440, 92] width 4 height 4
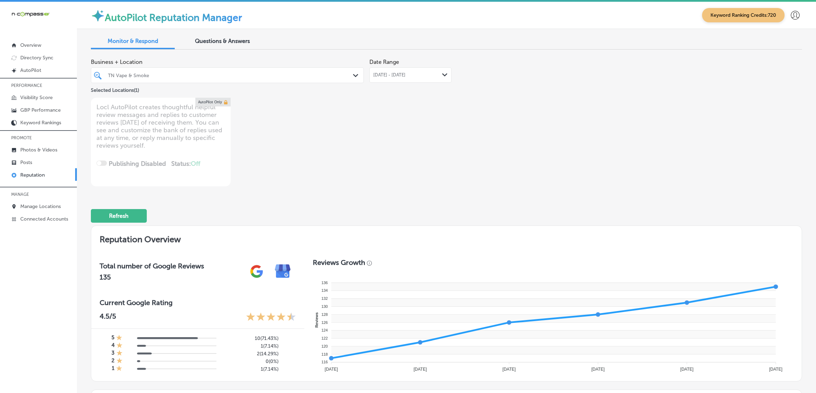
type textarea "x"
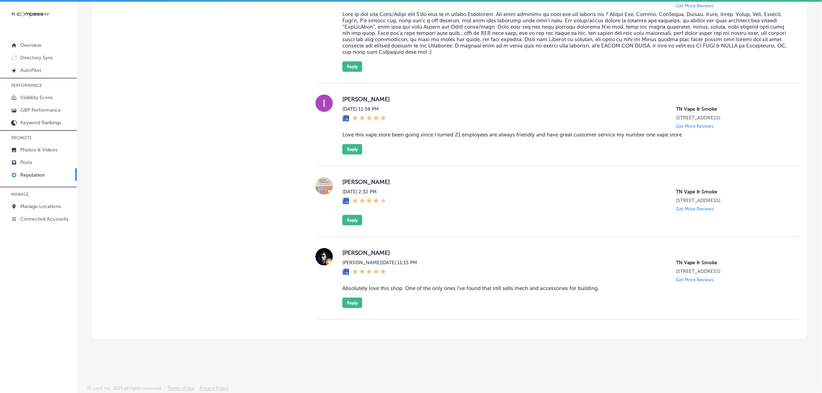
scroll to position [1437, 0]
click at [48, 110] on p "GBP Performance" at bounding box center [40, 110] width 41 height 6
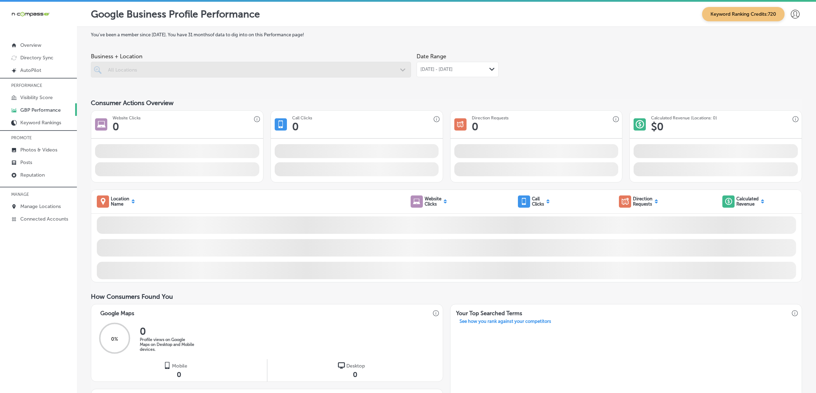
click at [452, 67] on span "[DATE] - [DATE]" at bounding box center [436, 70] width 32 height 6
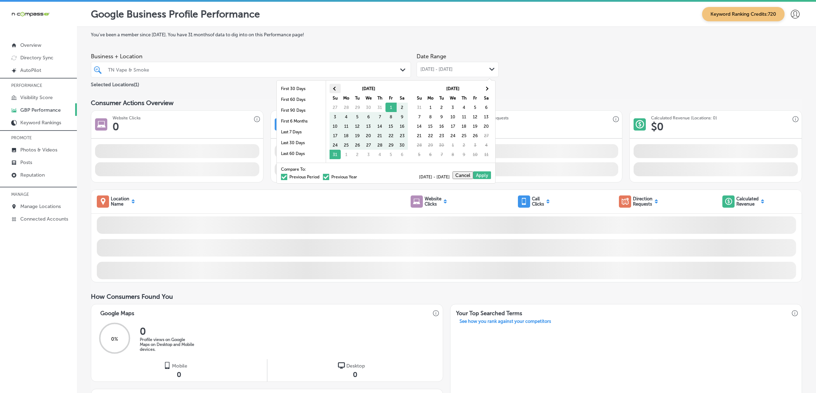
click at [335, 86] on th at bounding box center [334, 88] width 11 height 9
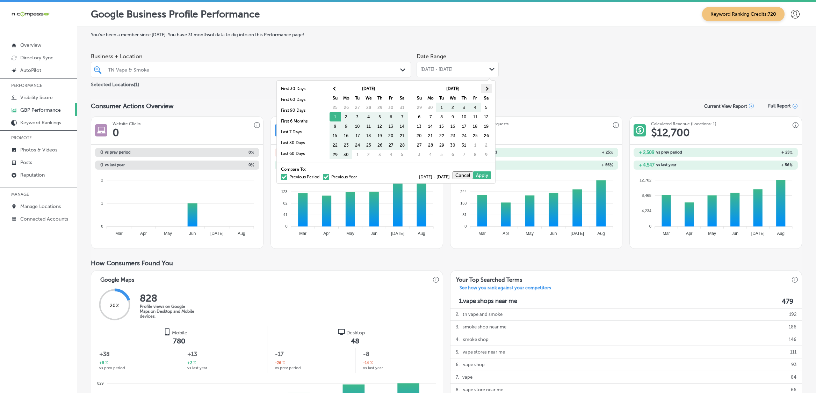
click at [488, 88] on th at bounding box center [486, 88] width 11 height 9
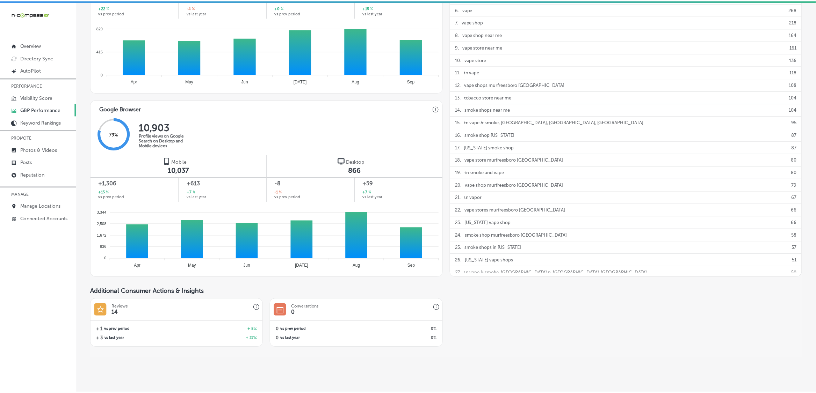
scroll to position [368, 0]
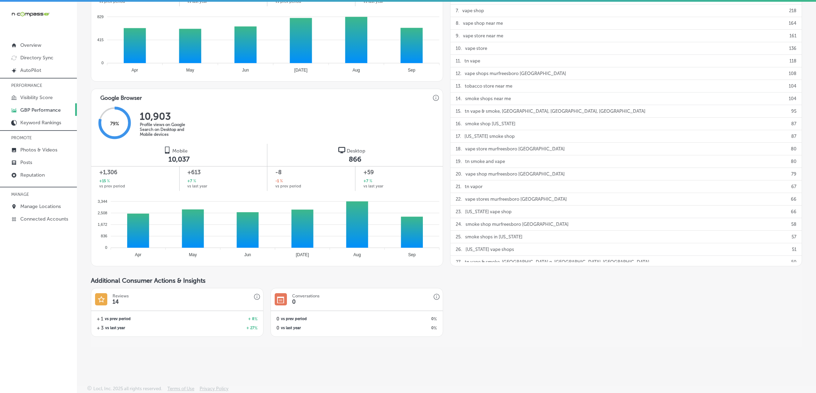
click at [318, 130] on div "79 % 10,903 Profile views on Google Search on Desktop and Mobile devices" at bounding box center [266, 123] width 351 height 41
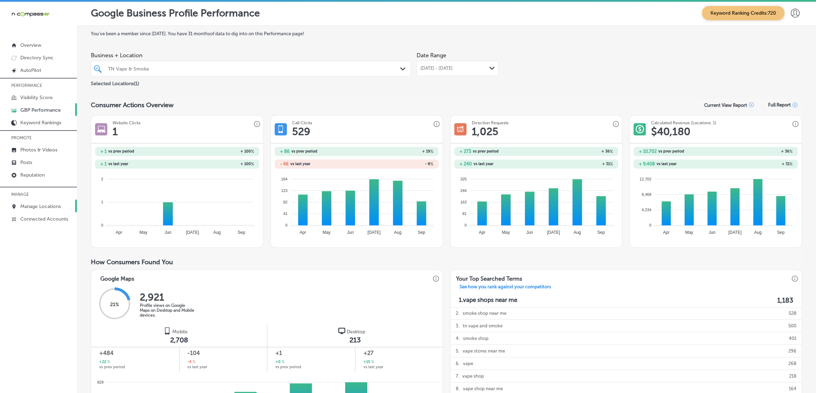
scroll to position [0, 0]
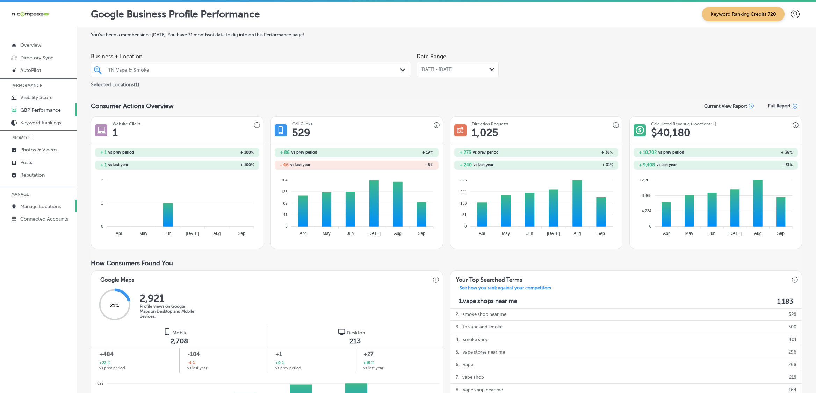
click at [44, 210] on p "Manage Locations" at bounding box center [40, 207] width 41 height 6
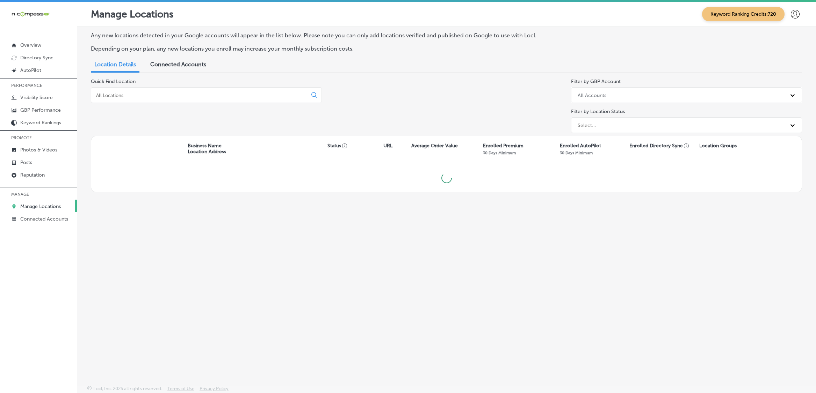
click at [191, 92] on input at bounding box center [200, 95] width 210 height 6
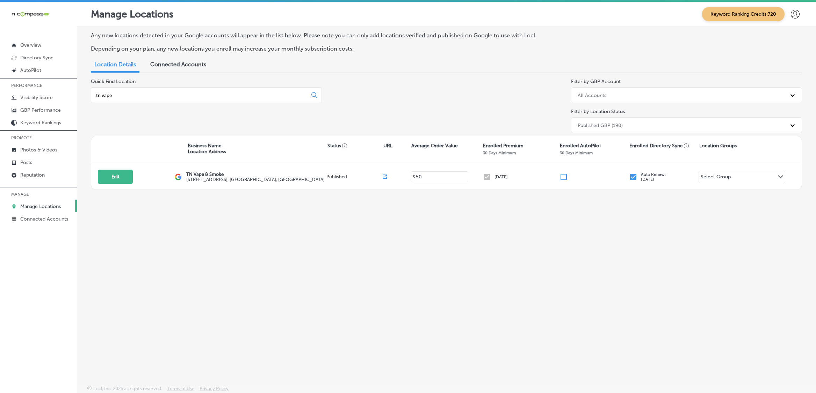
type input "tn vape"
click at [43, 154] on link "Photos & Videos" at bounding box center [38, 149] width 77 height 13
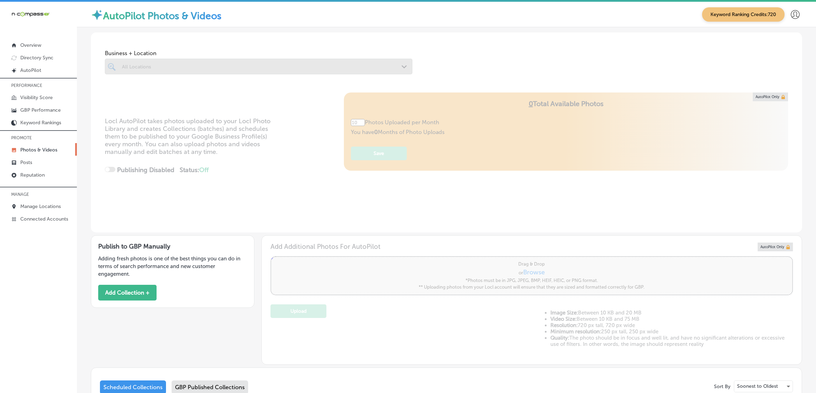
click at [162, 72] on div "All Locations" at bounding box center [258, 66] width 280 height 11
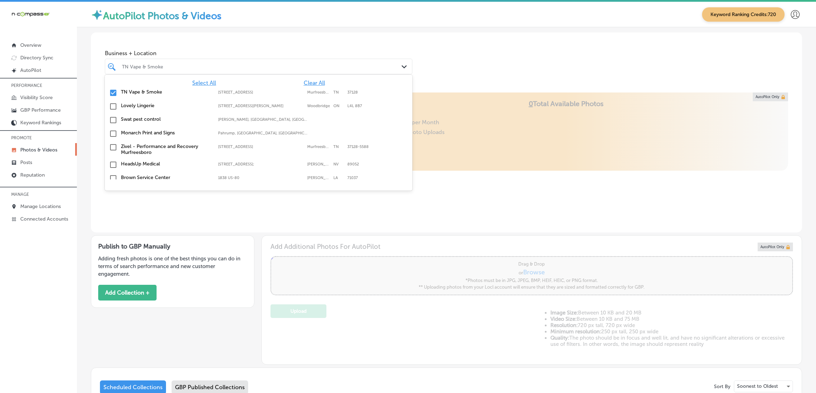
type input "5"
click at [308, 81] on span "Clear All" at bounding box center [314, 83] width 21 height 7
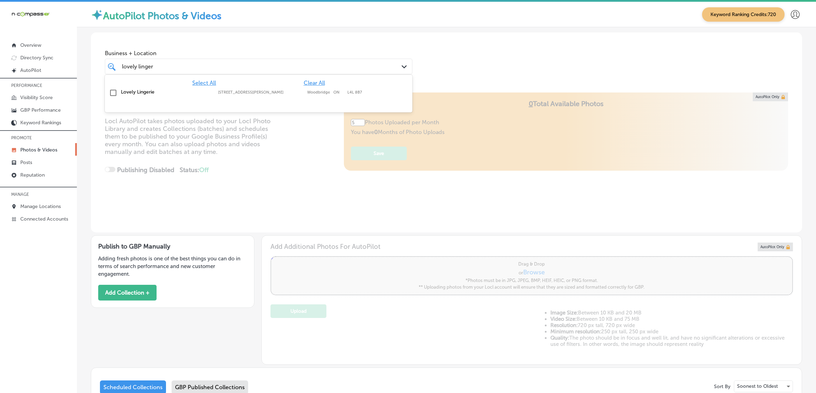
click at [301, 99] on div "Lovely Lingerie [STREET_ADDRESS][GEOGRAPHIC_DATA][PERSON_NAME][STREET_ADDRESS][…" at bounding box center [258, 93] width 307 height 14
type input "lovely linger"
click at [505, 60] on div "Business + Location [STREET_ADDRESS][PERSON_NAME]. [STREET_ADDRESS][PERSON_NAME…" at bounding box center [446, 58] width 711 height 53
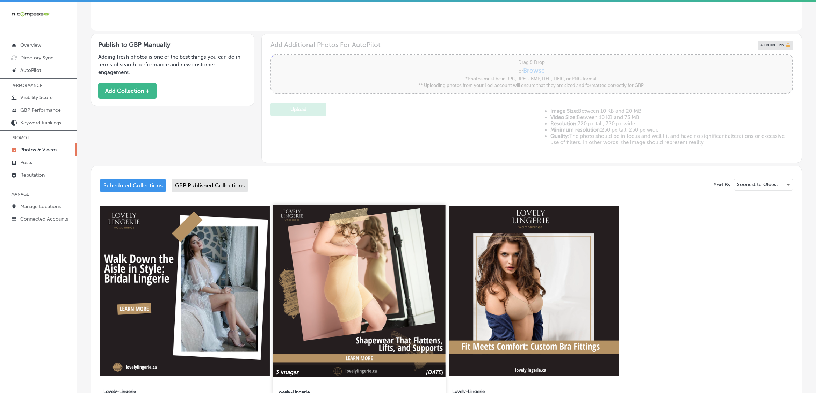
scroll to position [301, 0]
